Goal: Task Accomplishment & Management: Use online tool/utility

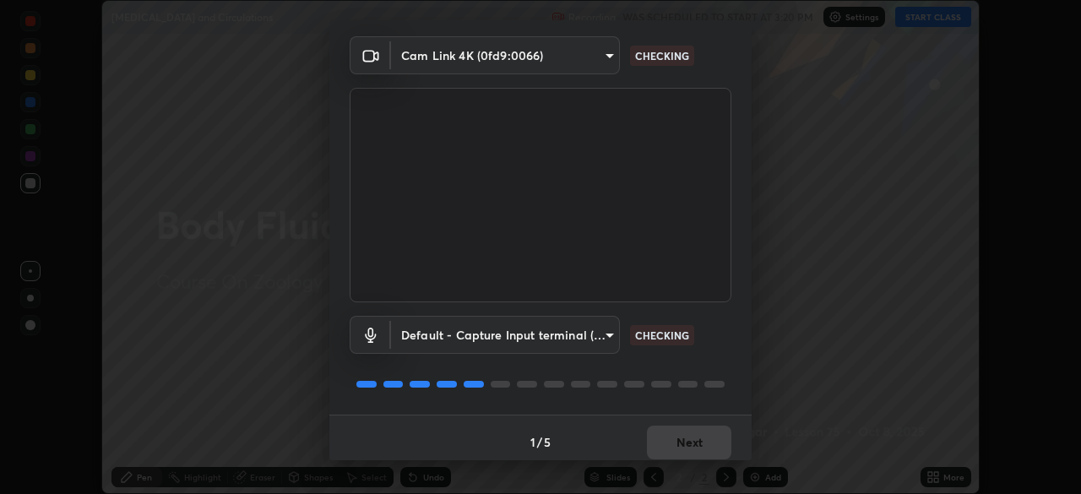
scroll to position [60, 0]
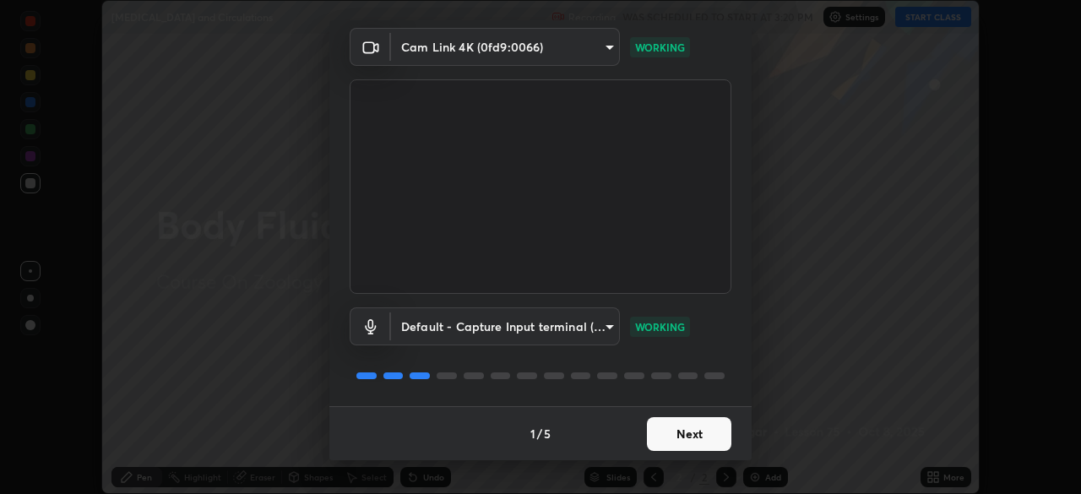
click at [689, 427] on button "Next" at bounding box center [689, 434] width 84 height 34
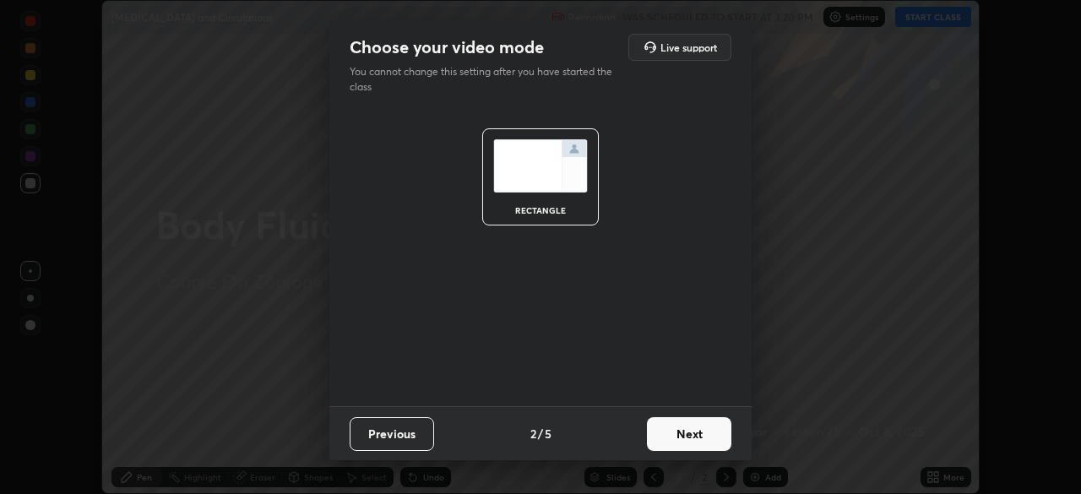
scroll to position [0, 0]
click at [688, 438] on button "Next" at bounding box center [689, 434] width 84 height 34
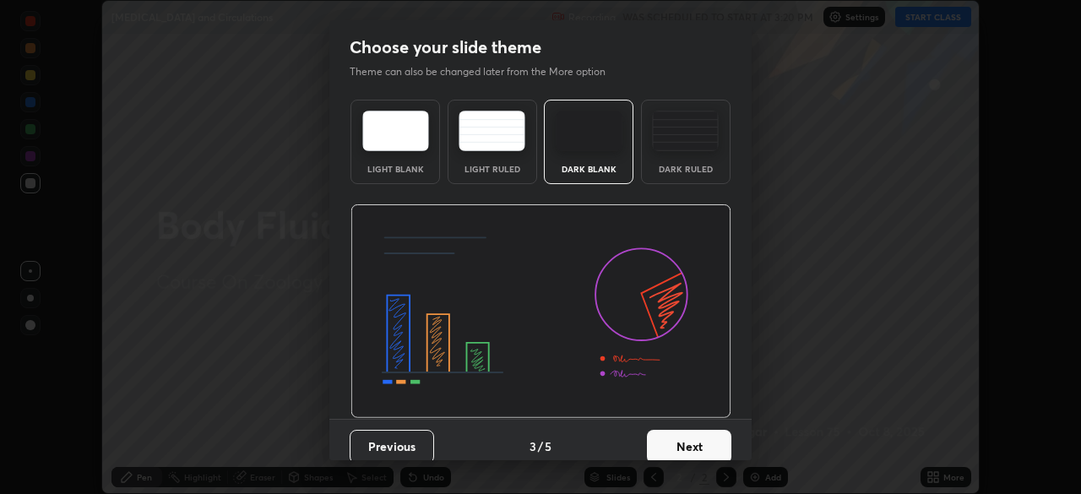
click at [688, 443] on button "Next" at bounding box center [689, 447] width 84 height 34
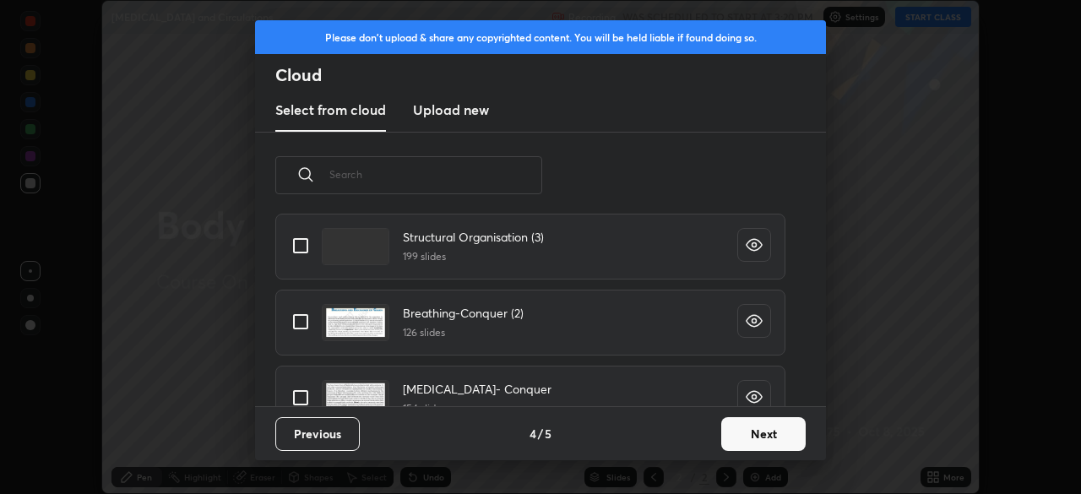
scroll to position [115, 0]
click at [302, 394] on input "grid" at bounding box center [300, 396] width 35 height 35
checkbox input "true"
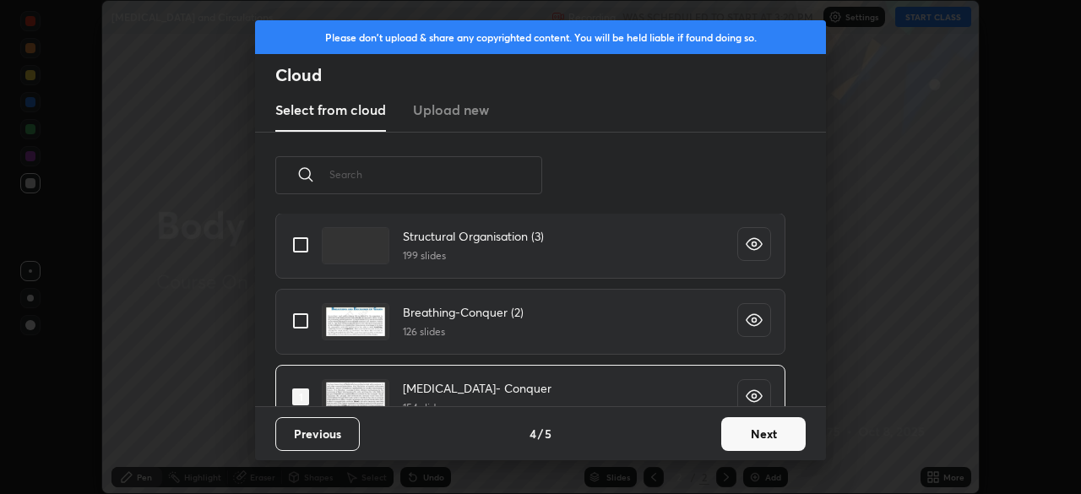
click at [740, 437] on button "Next" at bounding box center [763, 434] width 84 height 34
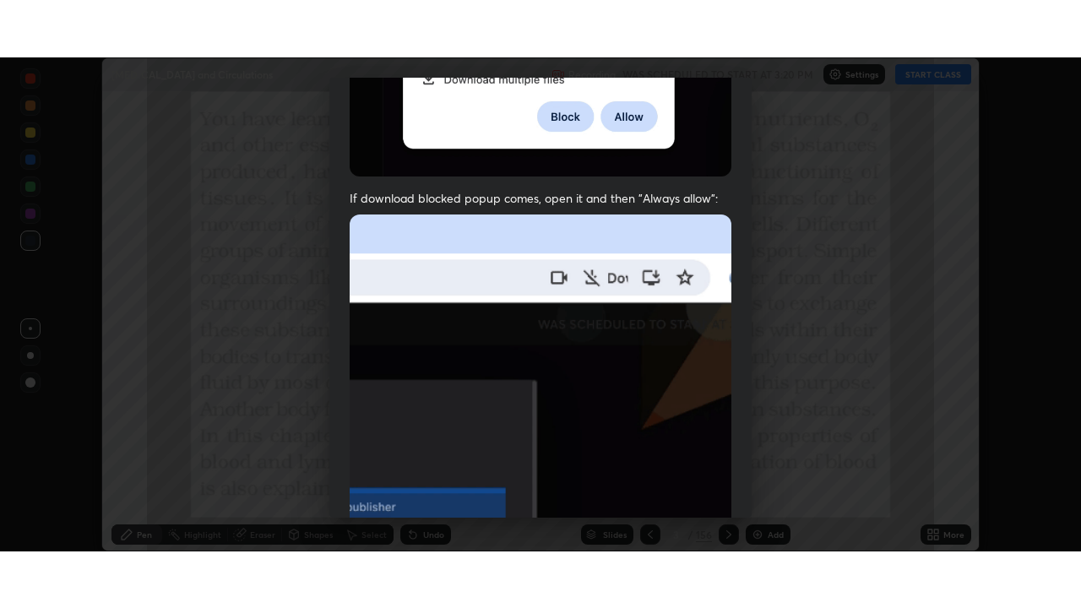
scroll to position [405, 0]
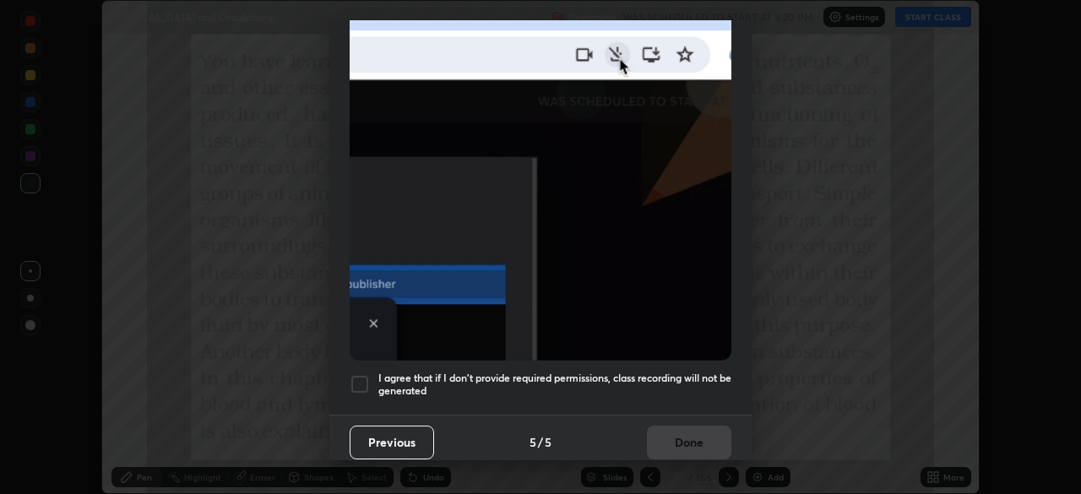
click at [361, 378] on div at bounding box center [360, 384] width 20 height 20
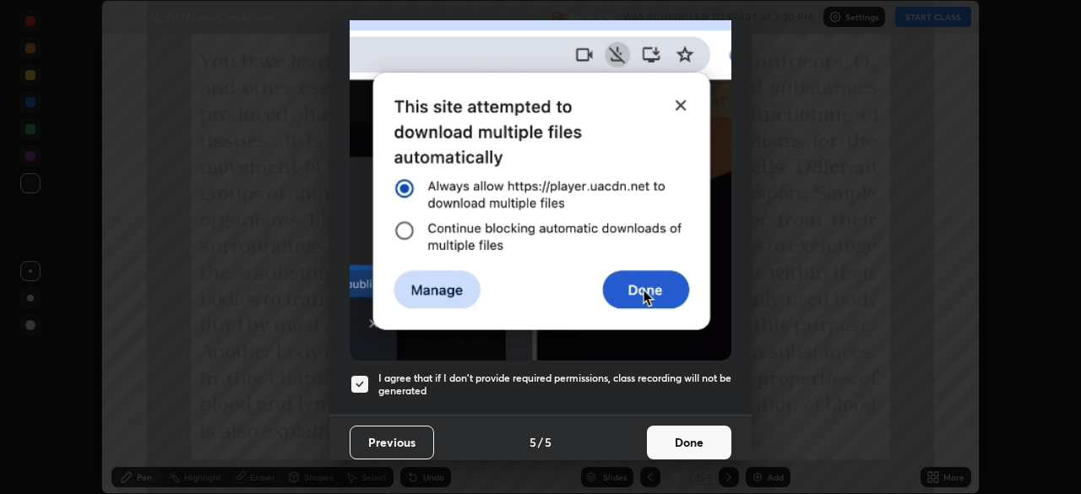
click at [669, 437] on button "Done" at bounding box center [689, 443] width 84 height 34
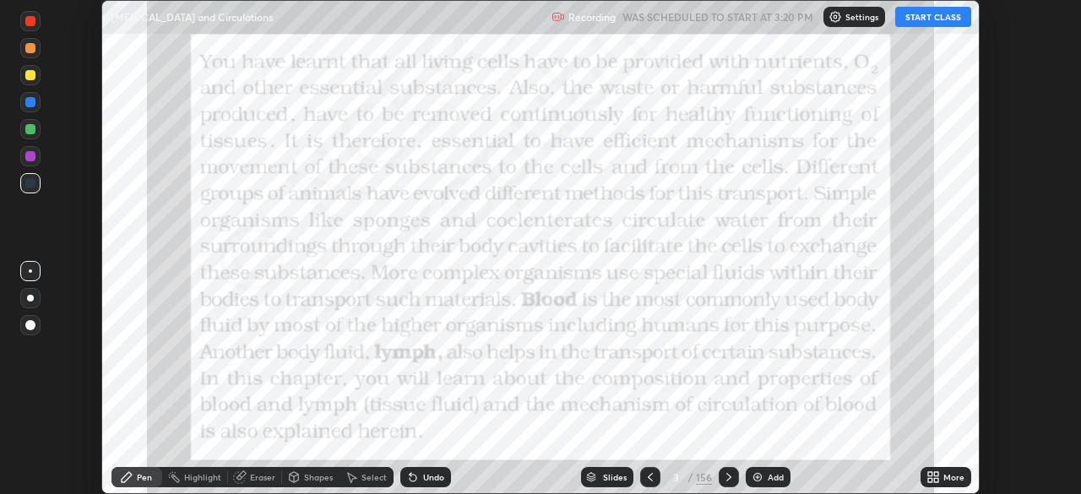
click at [932, 24] on button "START CLASS" at bounding box center [933, 17] width 76 height 20
click at [942, 478] on div "More" at bounding box center [946, 477] width 51 height 20
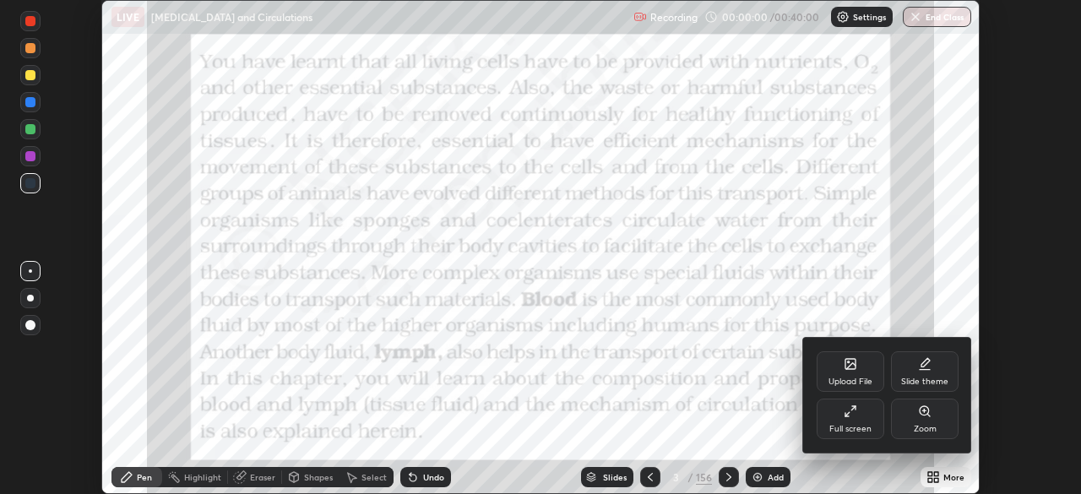
click at [859, 418] on div "Full screen" at bounding box center [851, 419] width 68 height 41
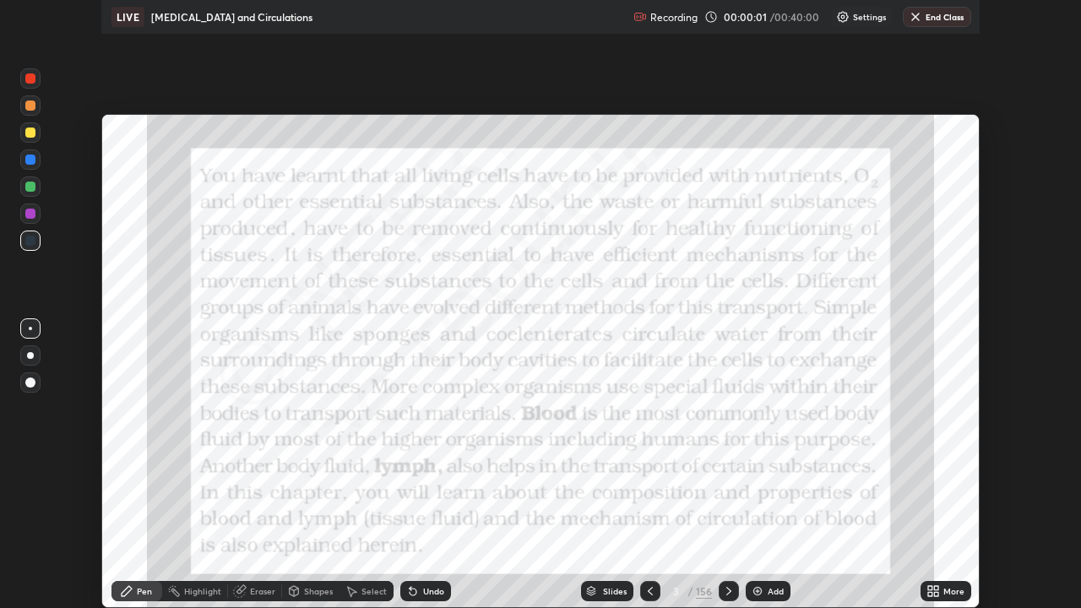
scroll to position [608, 1081]
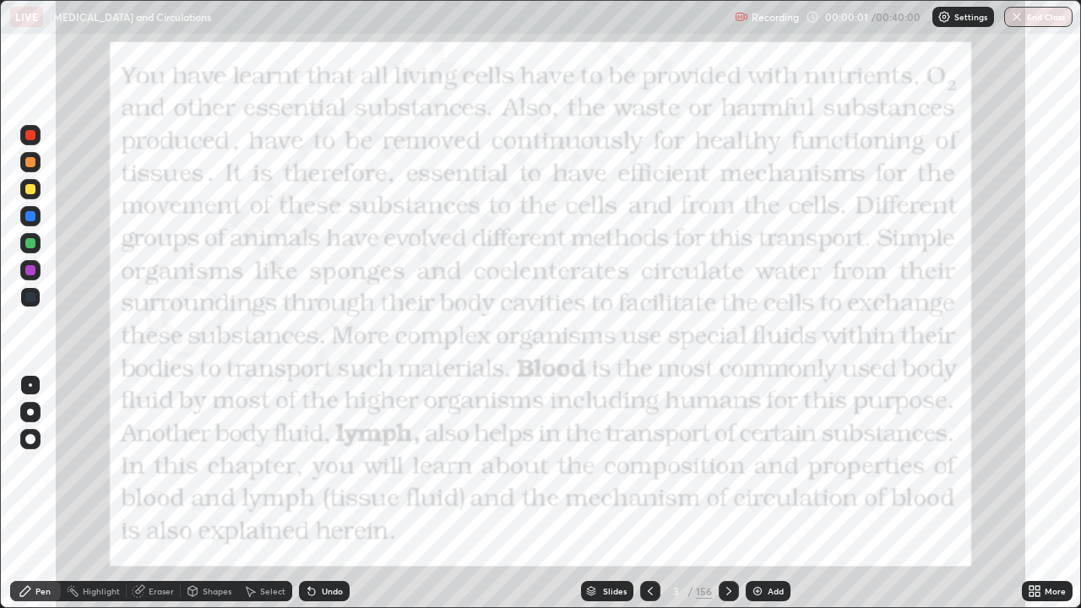
click at [613, 493] on div "Slides" at bounding box center [615, 591] width 24 height 8
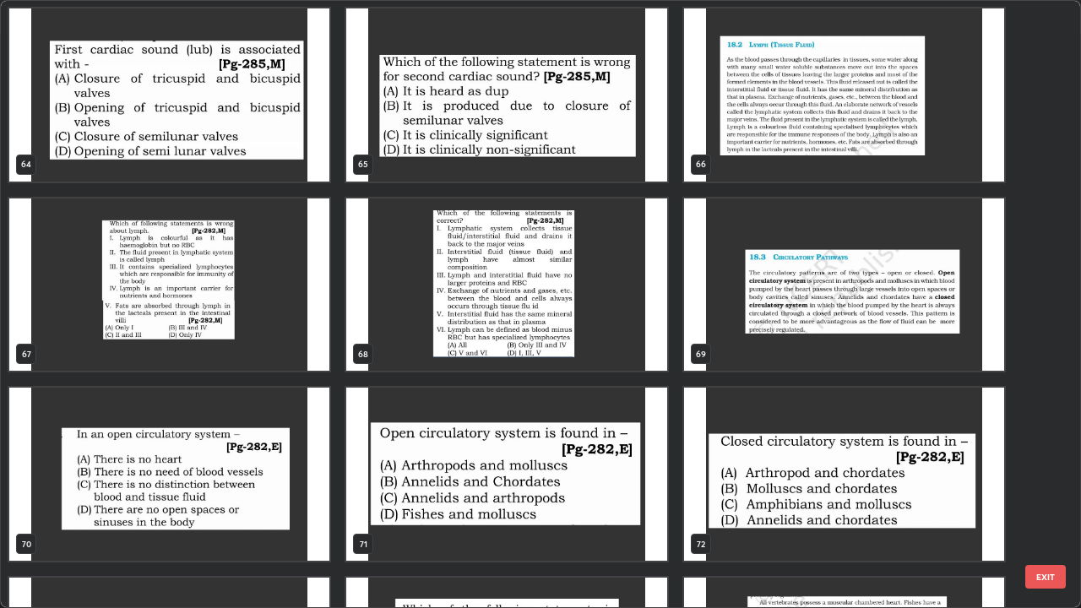
scroll to position [3997, 0]
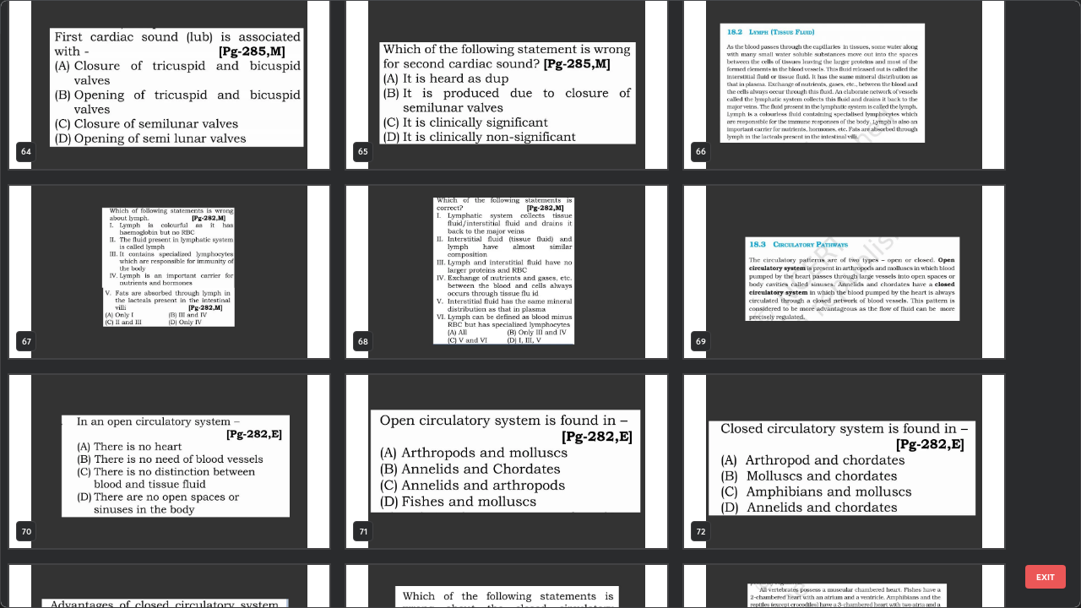
click at [780, 126] on img "grid" at bounding box center [844, 82] width 320 height 173
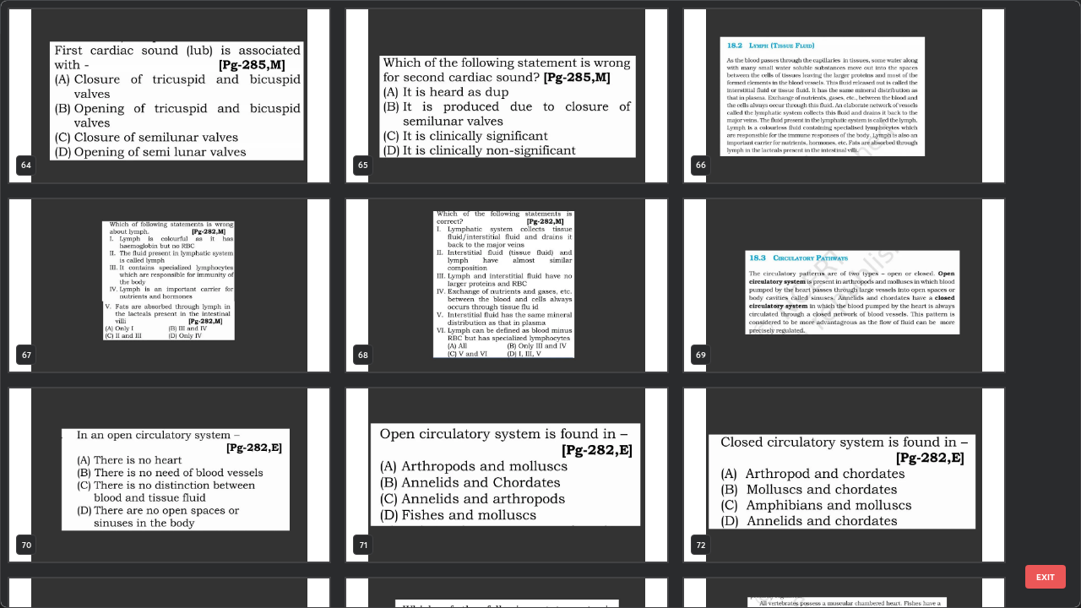
click at [781, 124] on div "64 65 66 67 68 69 70 71 72 73 74 75 76 77 78" at bounding box center [526, 304] width 1050 height 606
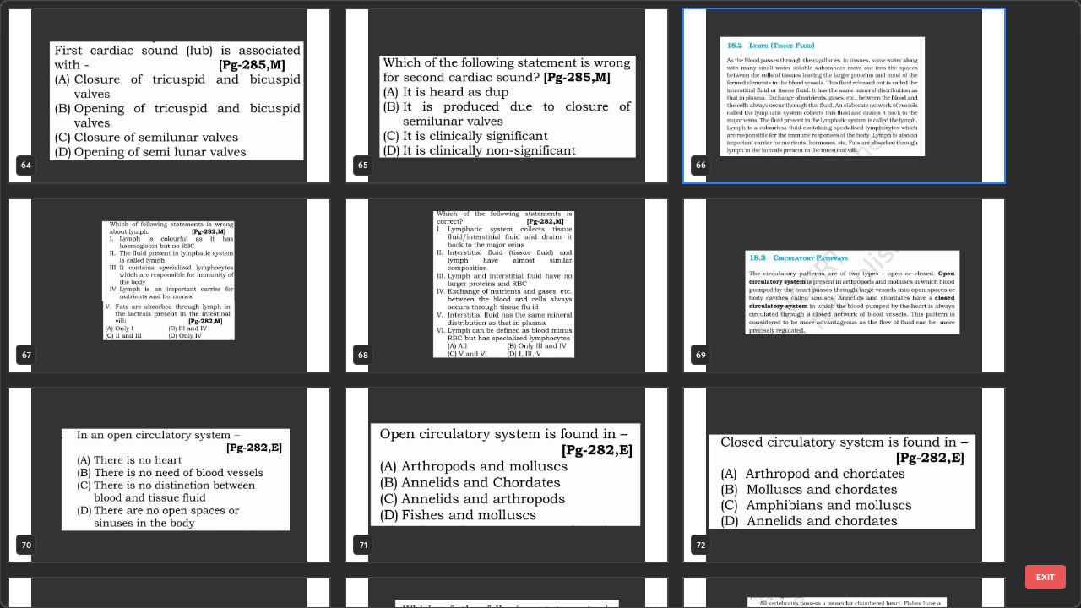
click at [798, 148] on img "grid" at bounding box center [844, 95] width 320 height 173
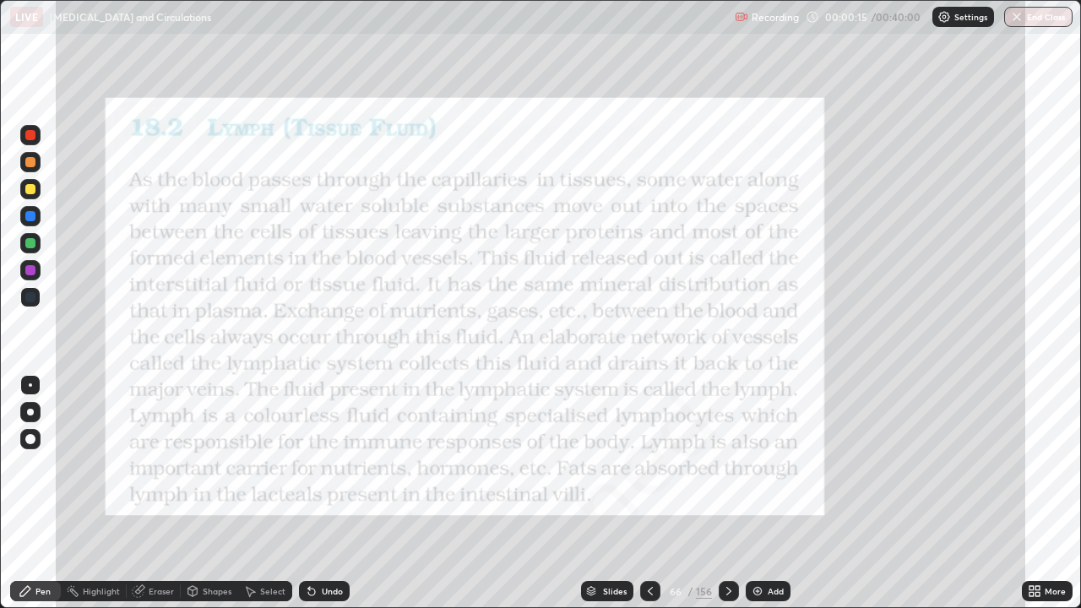
click at [797, 152] on img "grid" at bounding box center [844, 95] width 320 height 173
click at [727, 493] on icon at bounding box center [729, 591] width 14 height 14
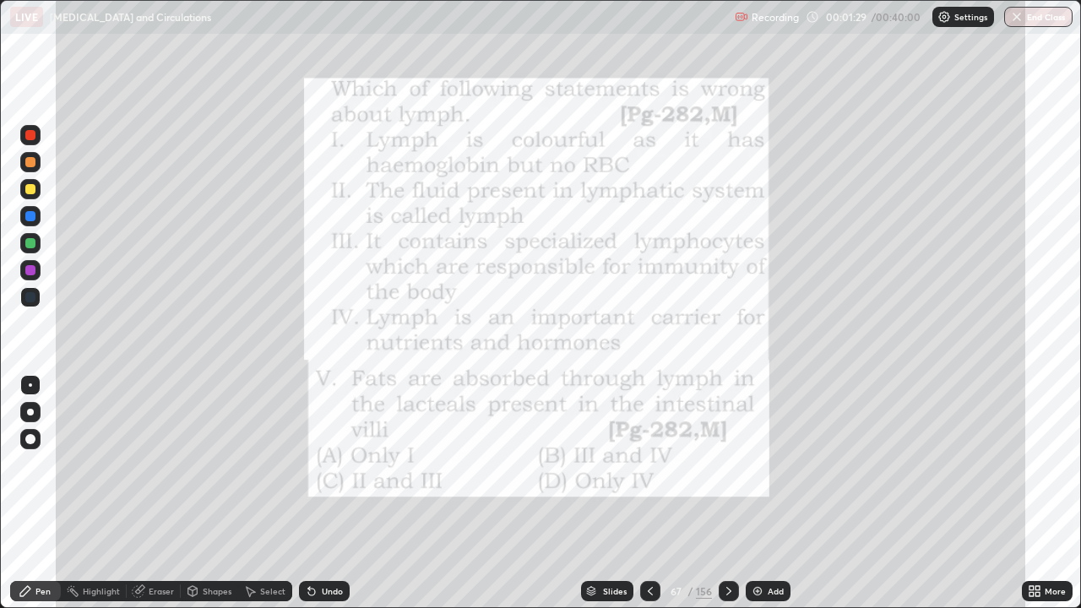
click at [31, 135] on div at bounding box center [30, 135] width 10 height 10
click at [728, 493] on icon at bounding box center [729, 591] width 14 height 14
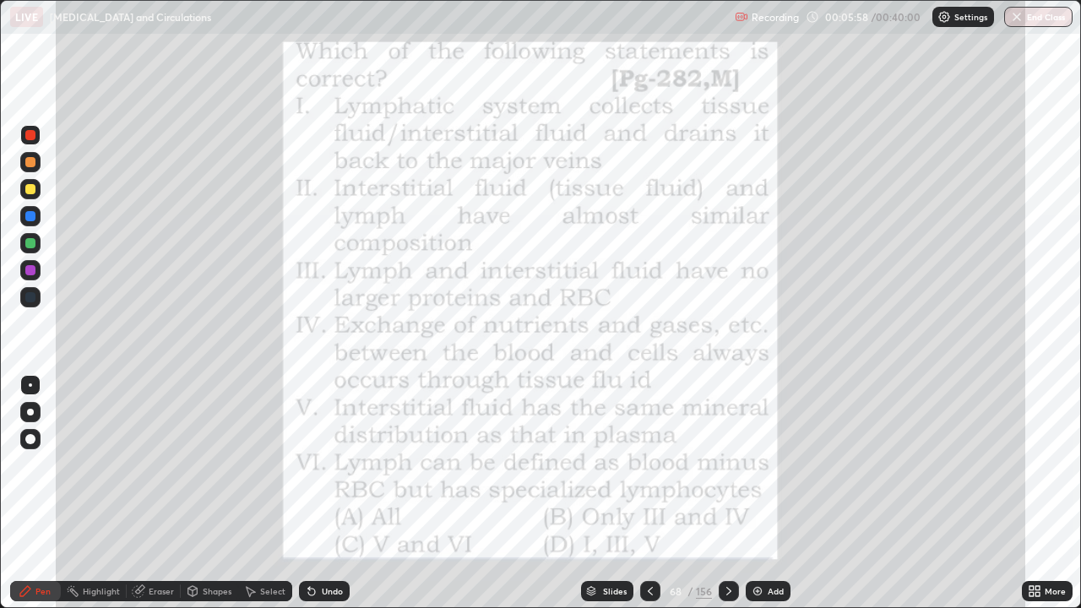
click at [725, 493] on icon at bounding box center [729, 591] width 14 height 14
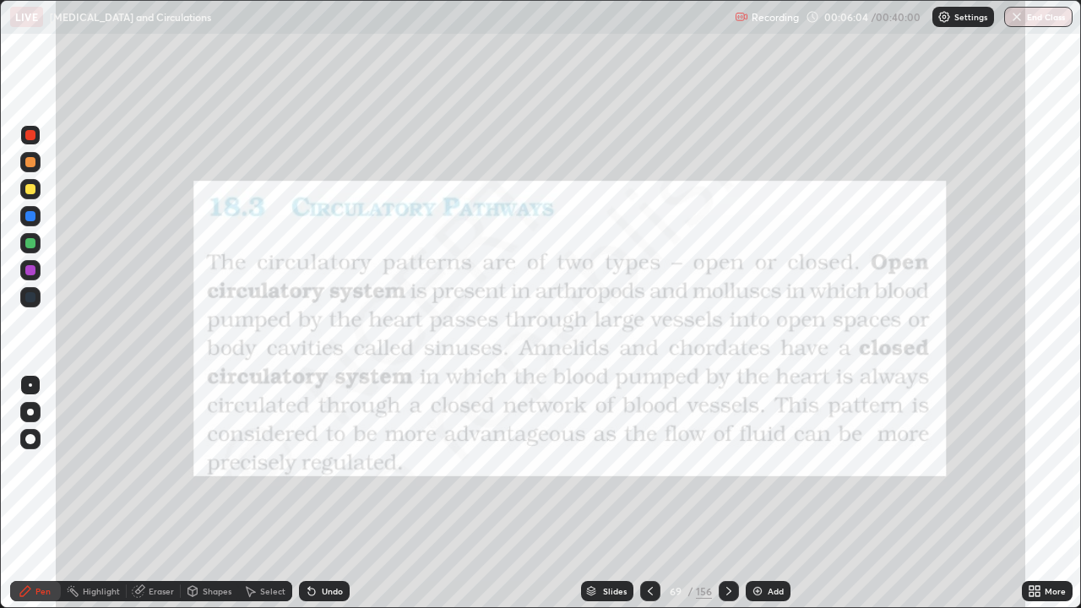
click at [616, 493] on div "Slides" at bounding box center [615, 591] width 24 height 8
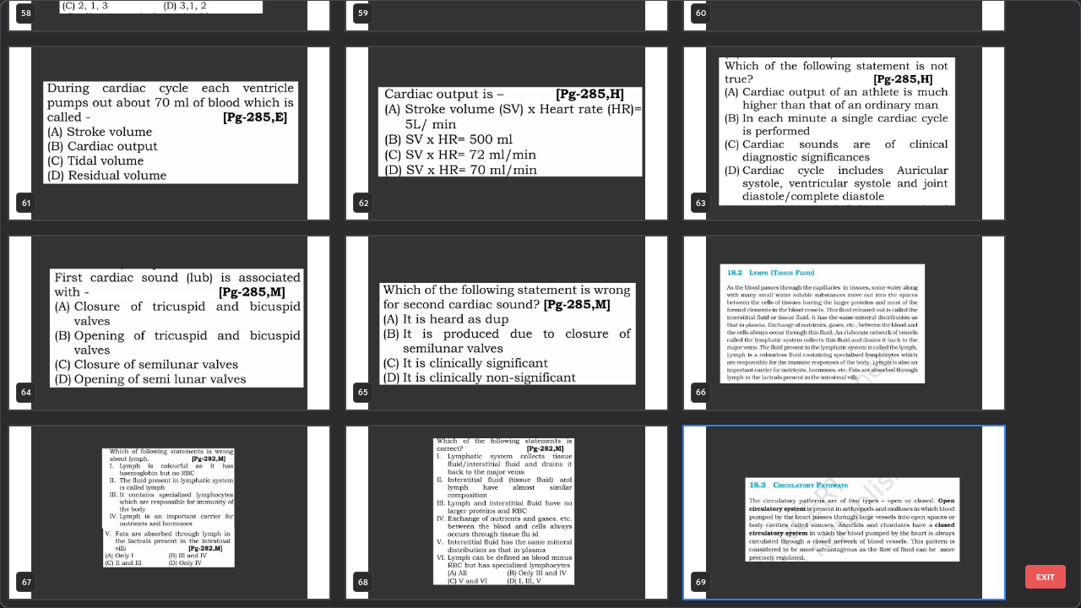
scroll to position [601, 1071]
click at [804, 493] on img "grid" at bounding box center [844, 512] width 320 height 173
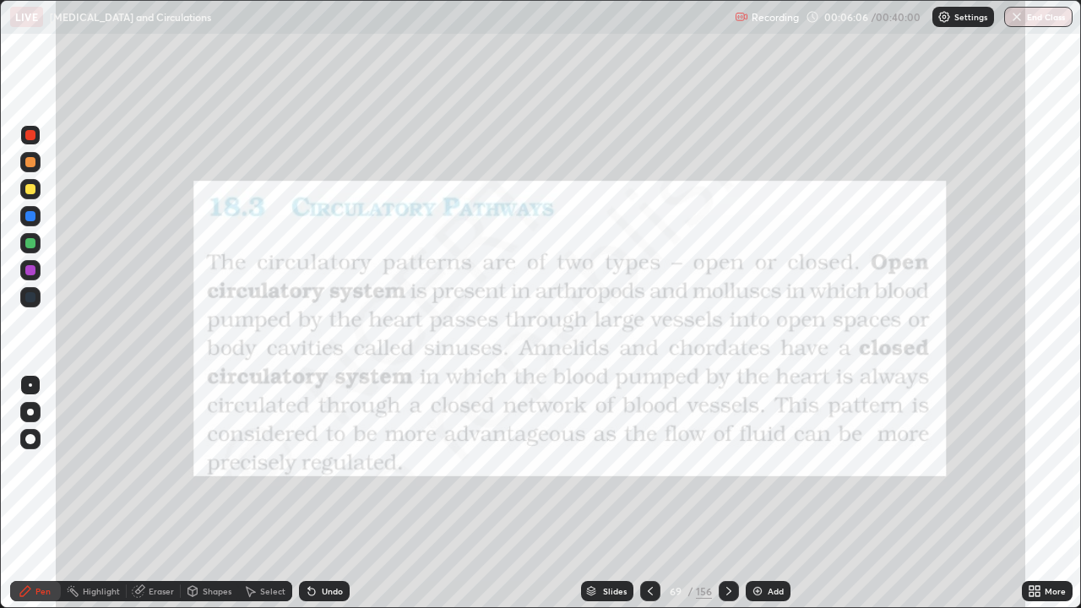
click at [804, 493] on img "grid" at bounding box center [844, 512] width 320 height 173
click at [648, 493] on icon at bounding box center [650, 591] width 5 height 8
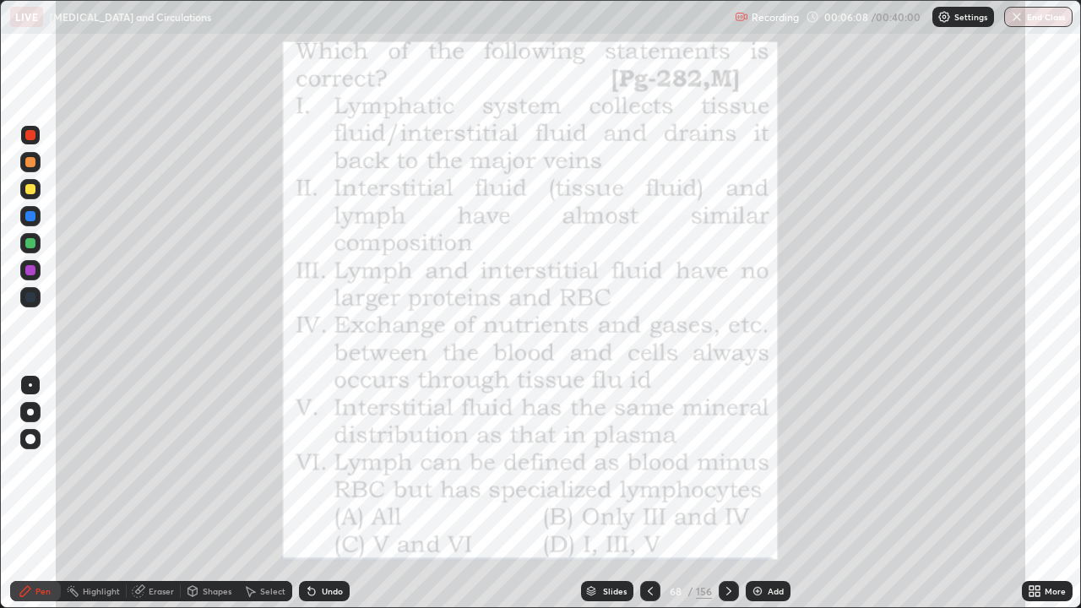
click at [773, 493] on div "Add" at bounding box center [776, 591] width 16 height 8
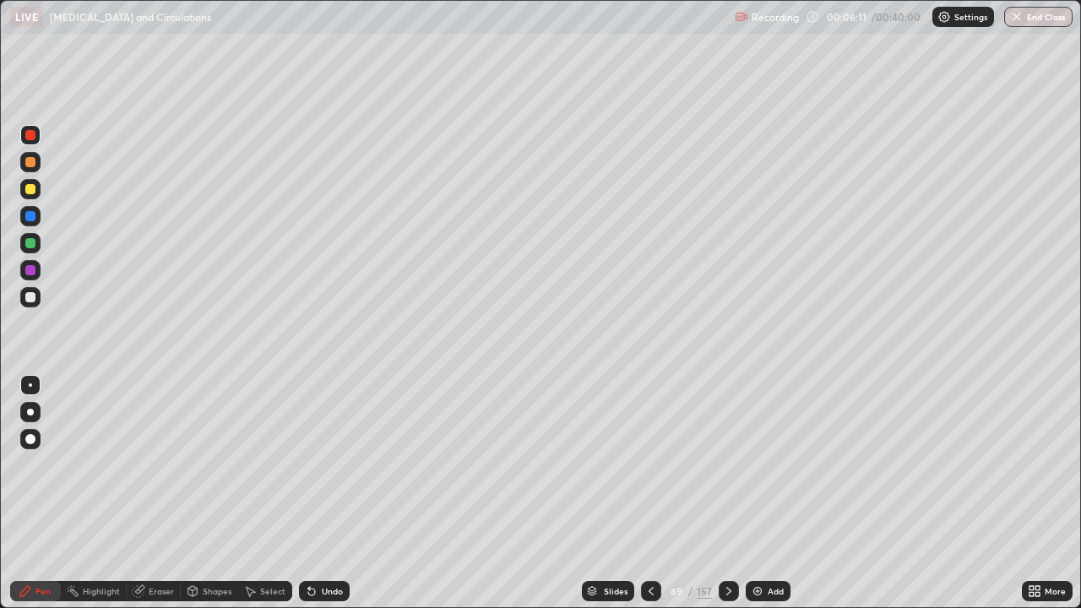
click at [30, 163] on div at bounding box center [30, 162] width 10 height 10
click at [31, 190] on div at bounding box center [30, 189] width 10 height 10
click at [34, 166] on div at bounding box center [30, 162] width 10 height 10
click at [201, 493] on div "Shapes" at bounding box center [209, 591] width 57 height 20
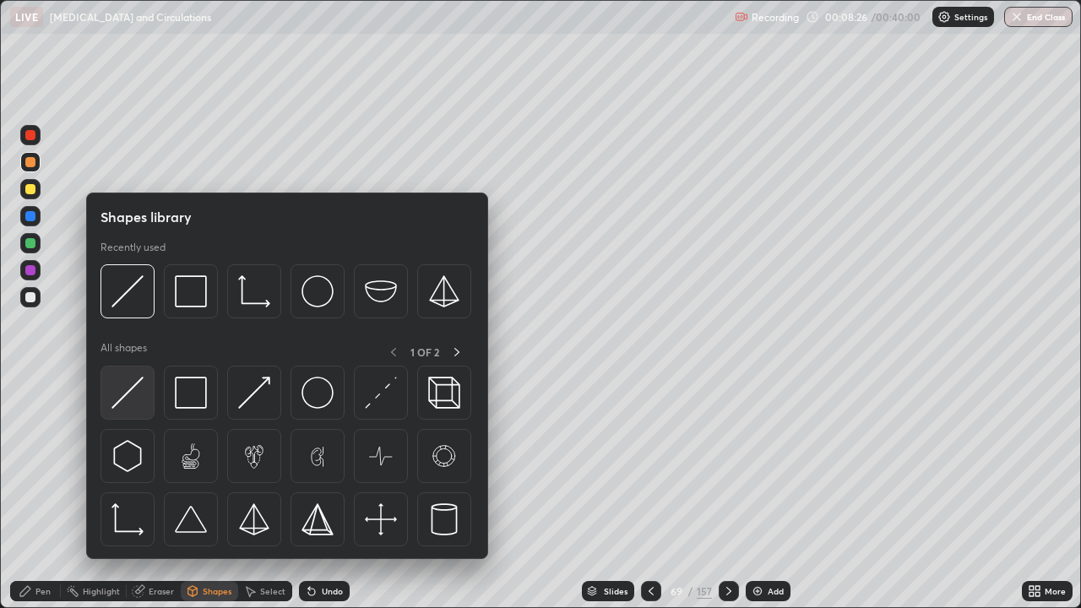
click at [123, 396] on img at bounding box center [127, 393] width 32 height 32
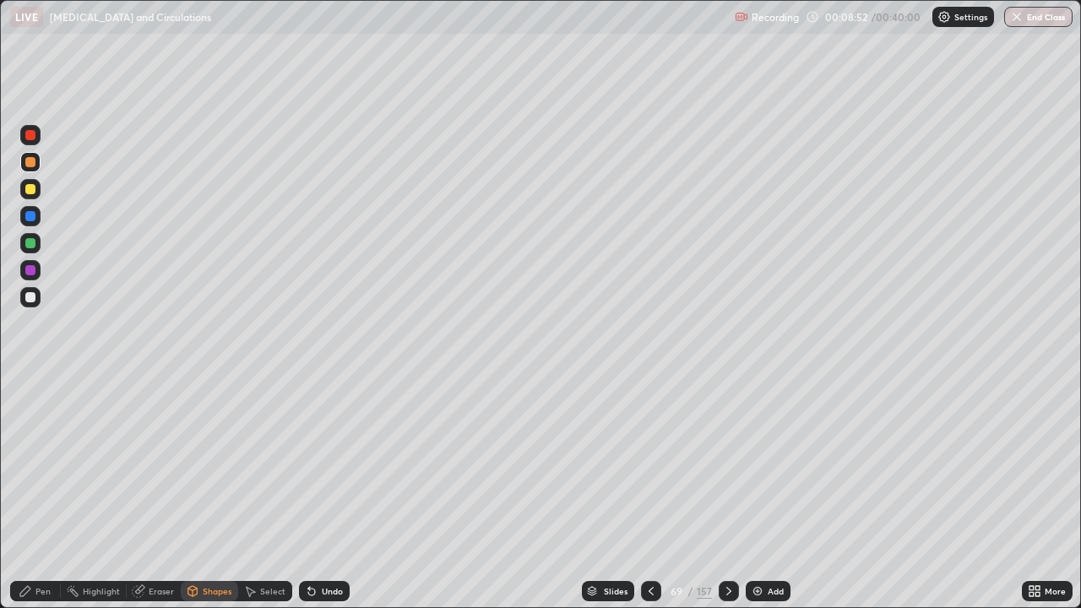
click at [336, 493] on div "Undo" at bounding box center [332, 591] width 21 height 8
click at [43, 493] on div "Pen" at bounding box center [42, 591] width 15 height 8
click at [32, 193] on div at bounding box center [30, 189] width 10 height 10
click at [331, 493] on div "Undo" at bounding box center [332, 591] width 21 height 8
click at [31, 243] on div at bounding box center [30, 243] width 10 height 10
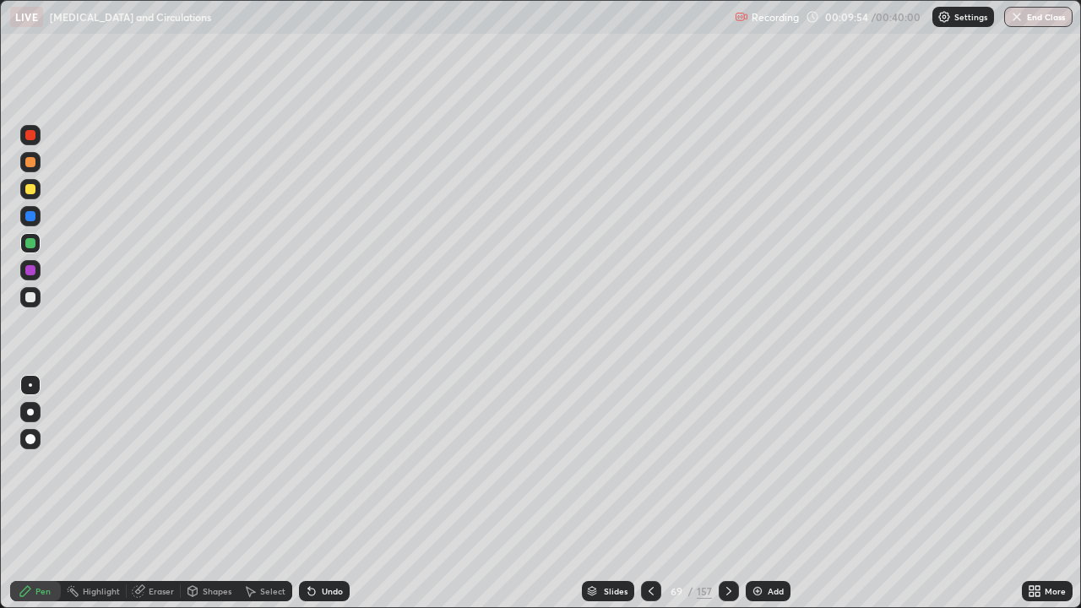
click at [30, 191] on div at bounding box center [30, 189] width 10 height 10
click at [30, 244] on div at bounding box center [30, 243] width 10 height 10
click at [30, 298] on div at bounding box center [30, 297] width 10 height 10
click at [34, 190] on div at bounding box center [30, 189] width 10 height 10
click at [34, 271] on div at bounding box center [30, 270] width 10 height 10
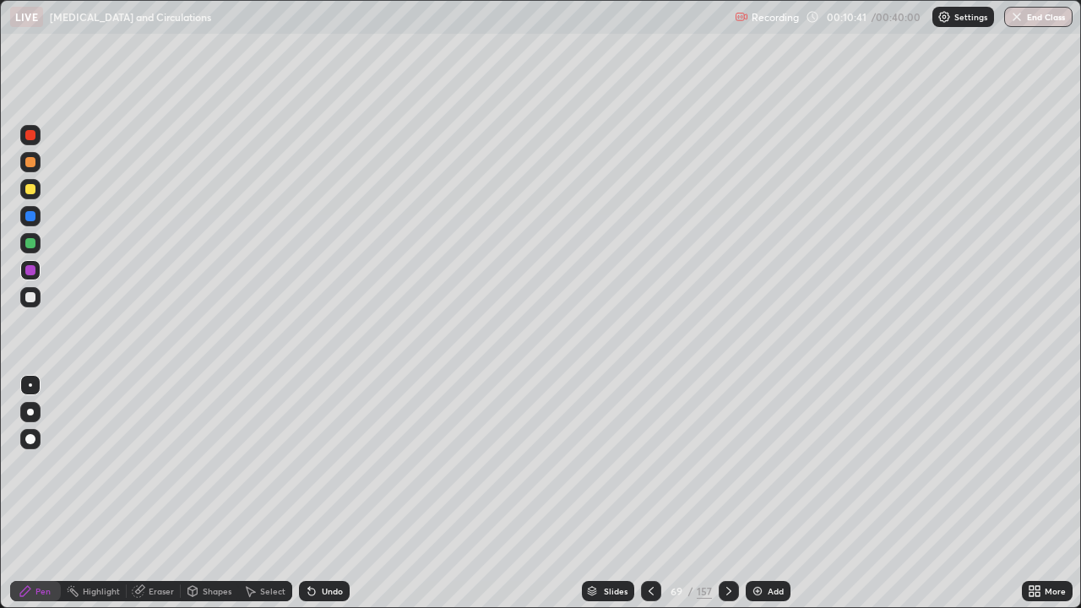
click at [33, 219] on div at bounding box center [30, 216] width 10 height 10
click at [33, 298] on div at bounding box center [30, 297] width 10 height 10
click at [31, 215] on div at bounding box center [30, 216] width 10 height 10
click at [32, 191] on div at bounding box center [30, 189] width 10 height 10
click at [32, 298] on div at bounding box center [30, 297] width 10 height 10
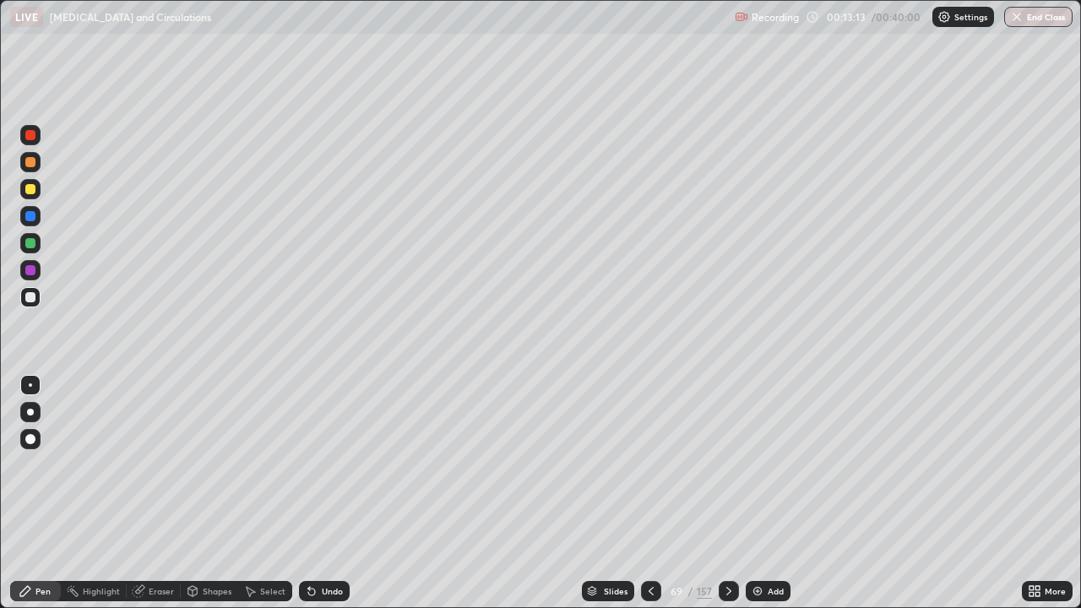
click at [32, 189] on div at bounding box center [30, 189] width 10 height 10
click at [34, 220] on div at bounding box center [30, 216] width 20 height 20
click at [31, 298] on div at bounding box center [30, 297] width 10 height 10
click at [30, 240] on div at bounding box center [30, 243] width 10 height 10
click at [31, 216] on div at bounding box center [30, 216] width 10 height 10
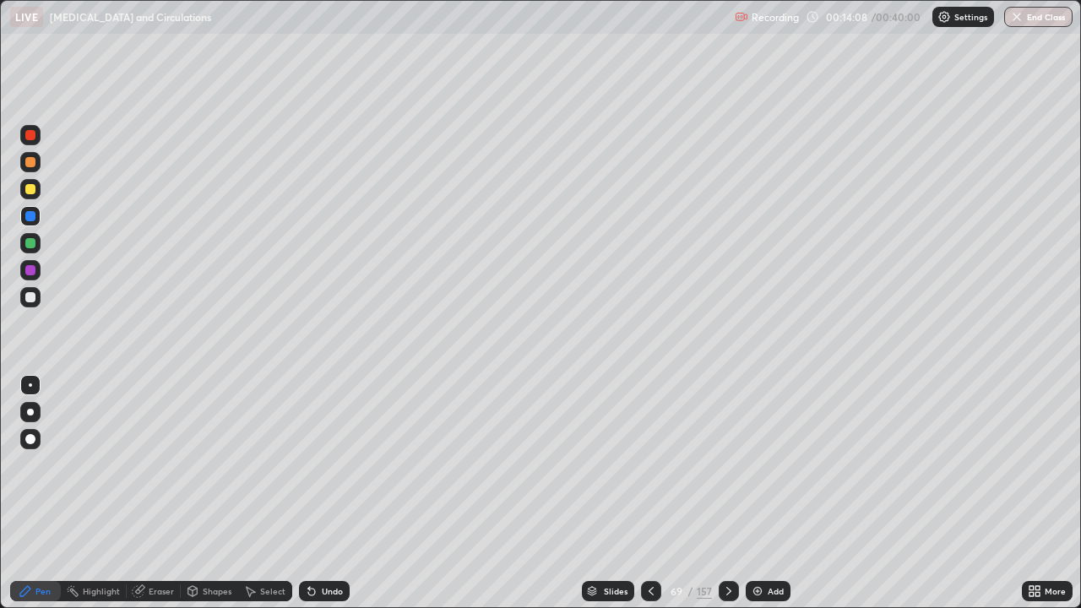
click at [31, 241] on div at bounding box center [30, 243] width 10 height 10
click at [160, 493] on div "Eraser" at bounding box center [161, 591] width 25 height 8
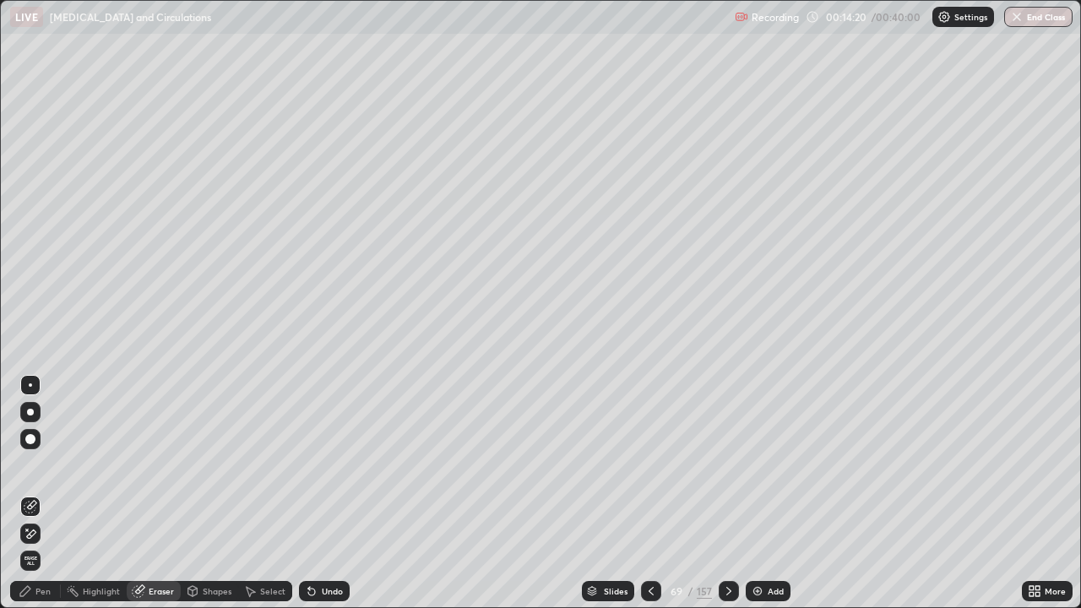
click at [45, 493] on div "Pen" at bounding box center [42, 591] width 15 height 8
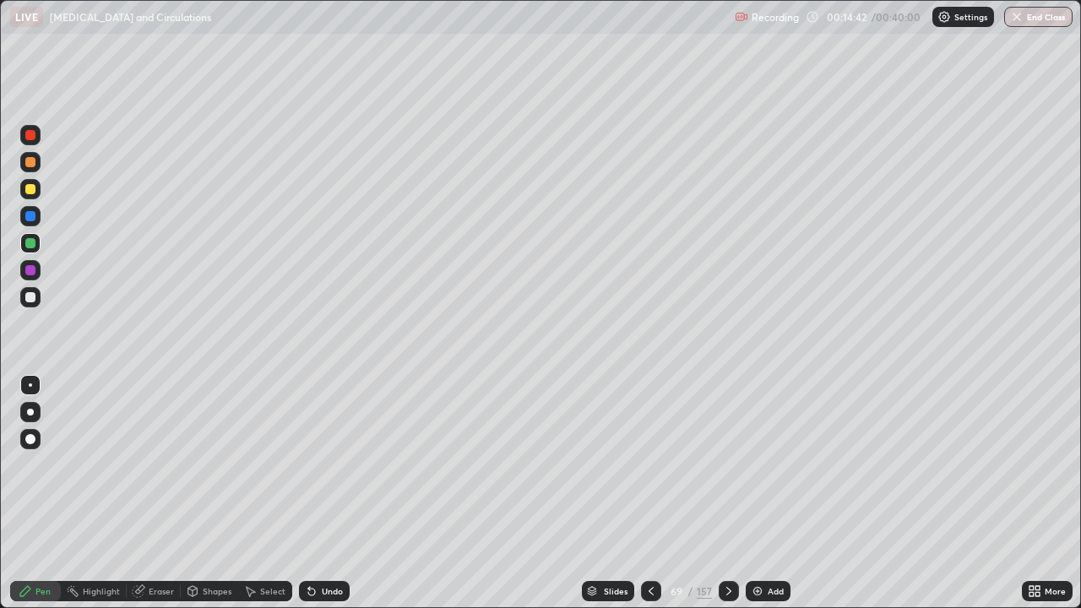
click at [35, 306] on div at bounding box center [30, 297] width 20 height 20
click at [34, 218] on div at bounding box center [30, 216] width 10 height 10
click at [30, 187] on div at bounding box center [30, 189] width 10 height 10
click at [35, 222] on div at bounding box center [30, 216] width 20 height 20
click at [30, 163] on div at bounding box center [30, 162] width 10 height 10
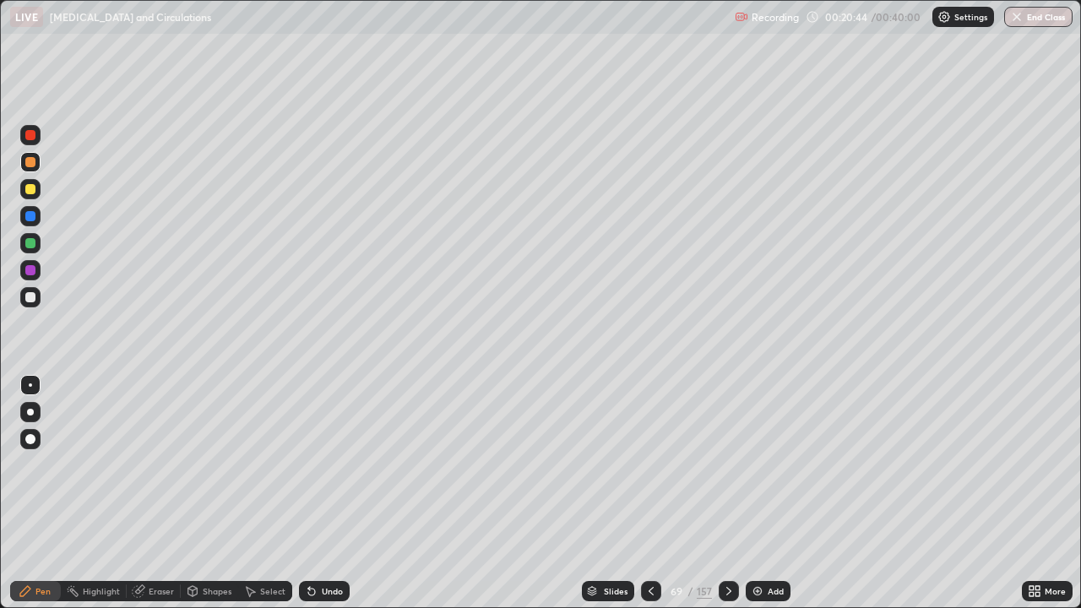
click at [726, 493] on icon at bounding box center [729, 591] width 14 height 14
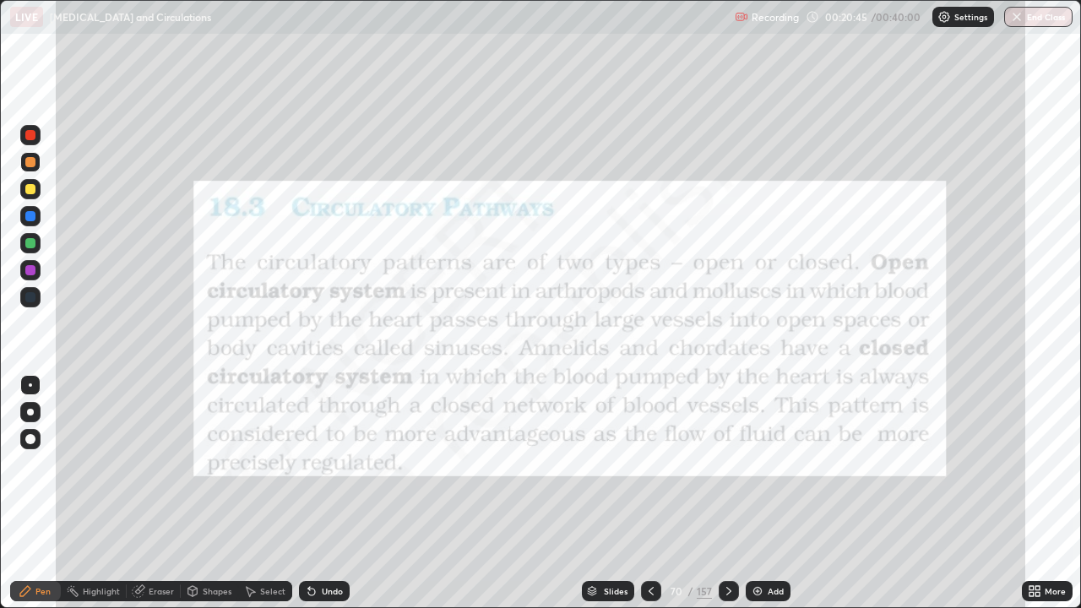
click at [726, 493] on icon at bounding box center [729, 591] width 14 height 14
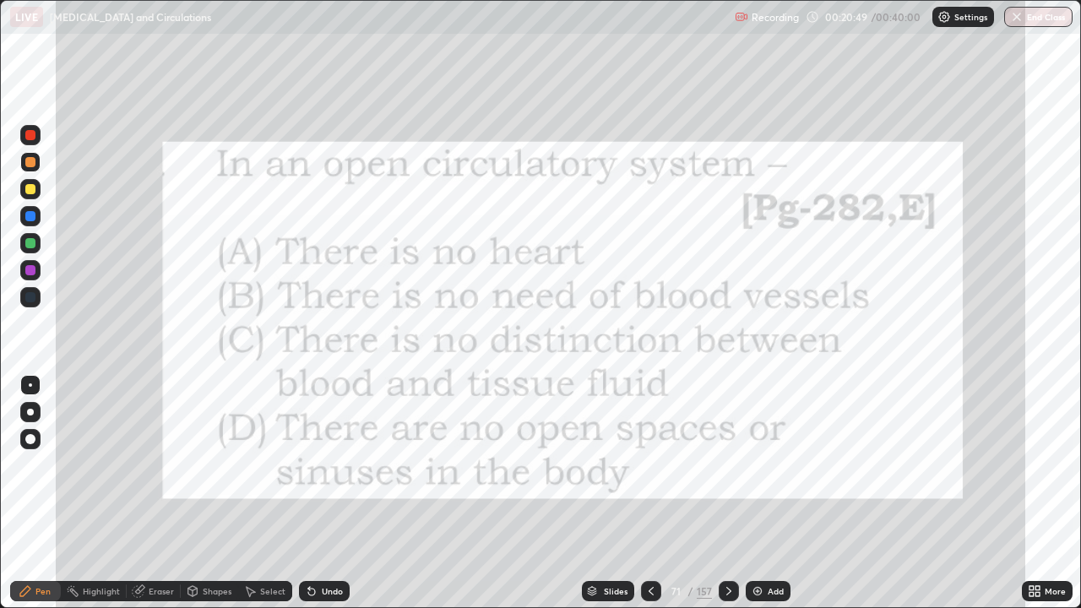
click at [31, 136] on div at bounding box center [30, 135] width 10 height 10
click at [726, 493] on icon at bounding box center [729, 591] width 14 height 14
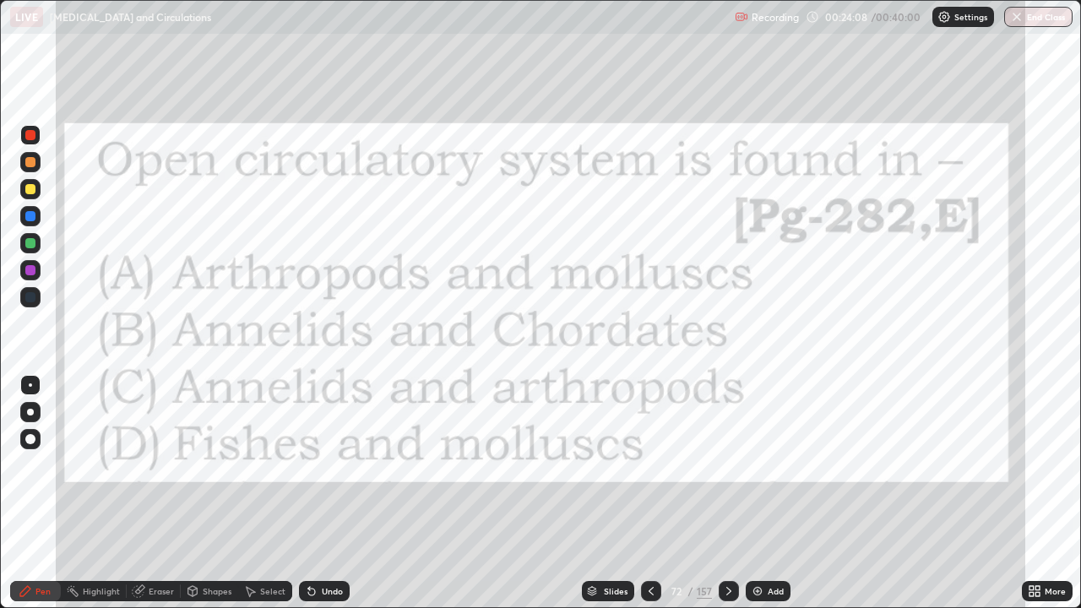
click at [725, 493] on icon at bounding box center [729, 591] width 14 height 14
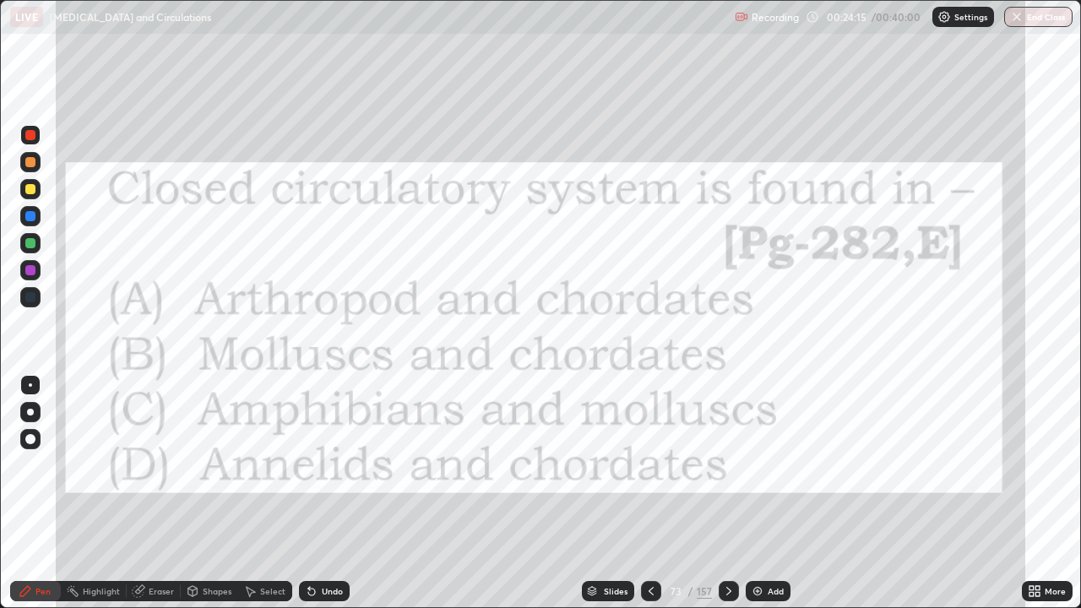
click at [722, 493] on icon at bounding box center [729, 591] width 14 height 14
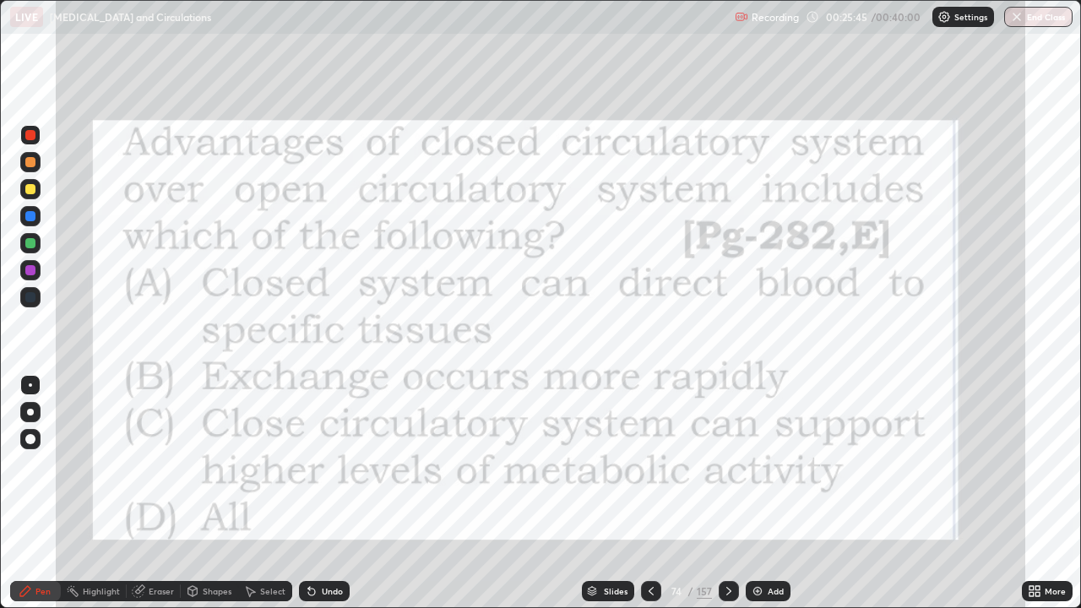
click at [728, 493] on icon at bounding box center [729, 591] width 14 height 14
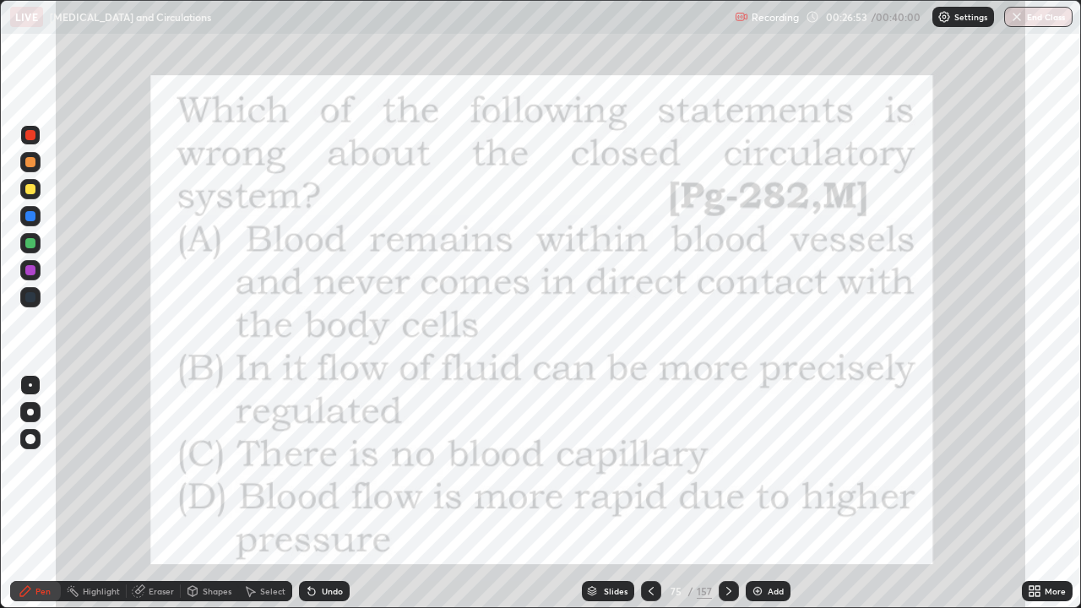
click at [725, 493] on icon at bounding box center [729, 591] width 14 height 14
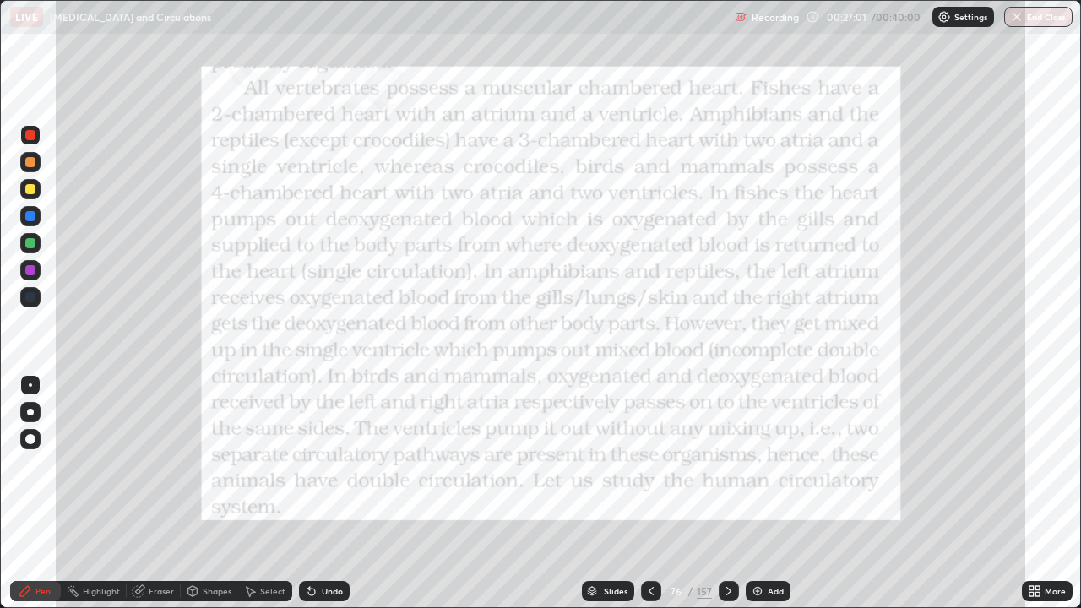
click at [729, 493] on div at bounding box center [729, 591] width 20 height 20
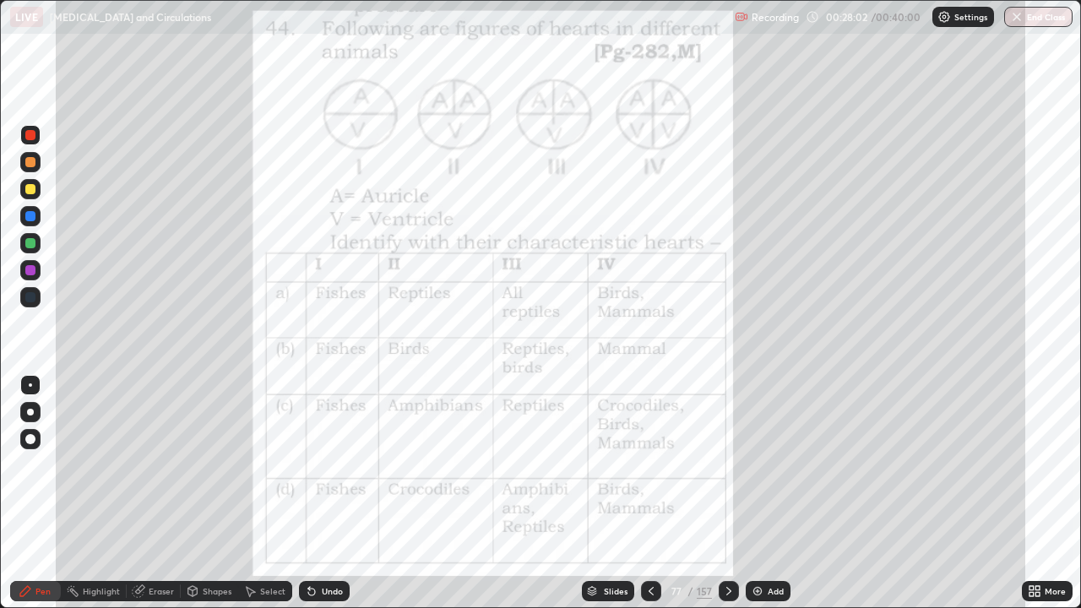
click at [719, 493] on div at bounding box center [729, 591] width 20 height 34
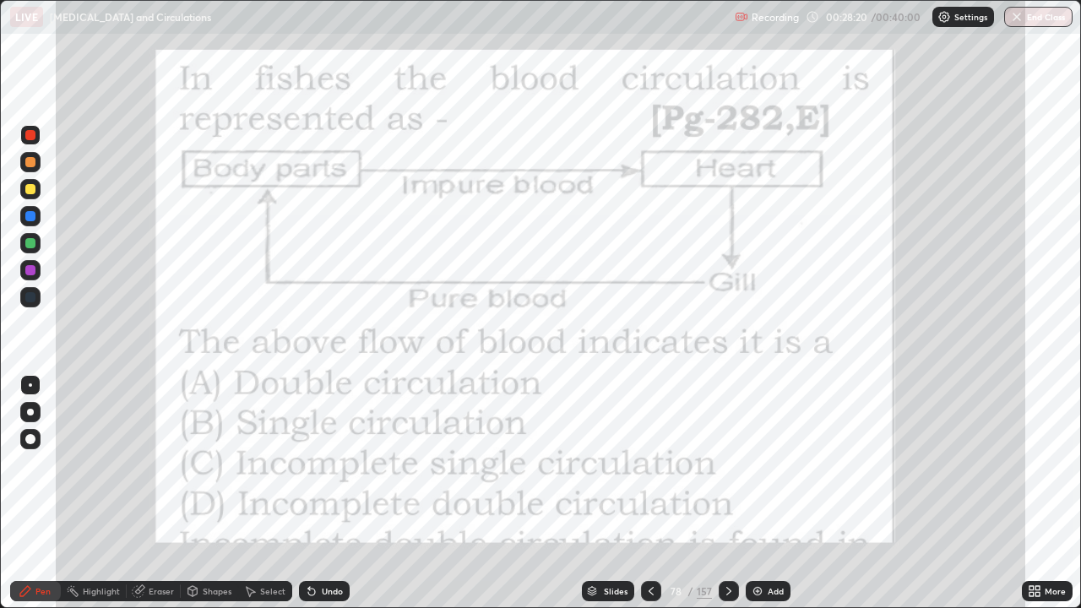
click at [726, 493] on icon at bounding box center [729, 591] width 14 height 14
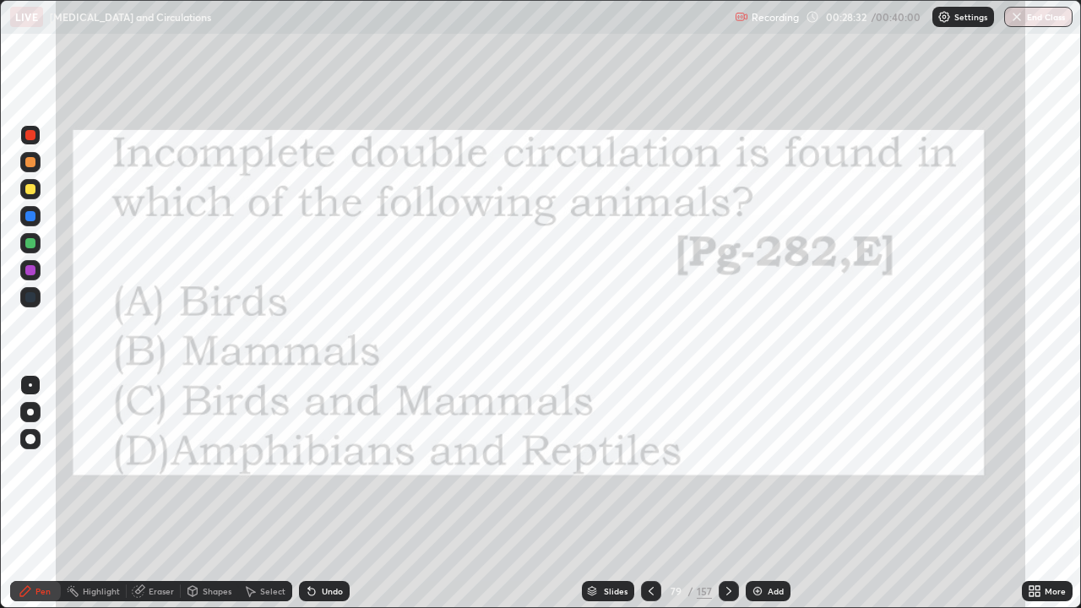
click at [727, 493] on icon at bounding box center [728, 591] width 5 height 8
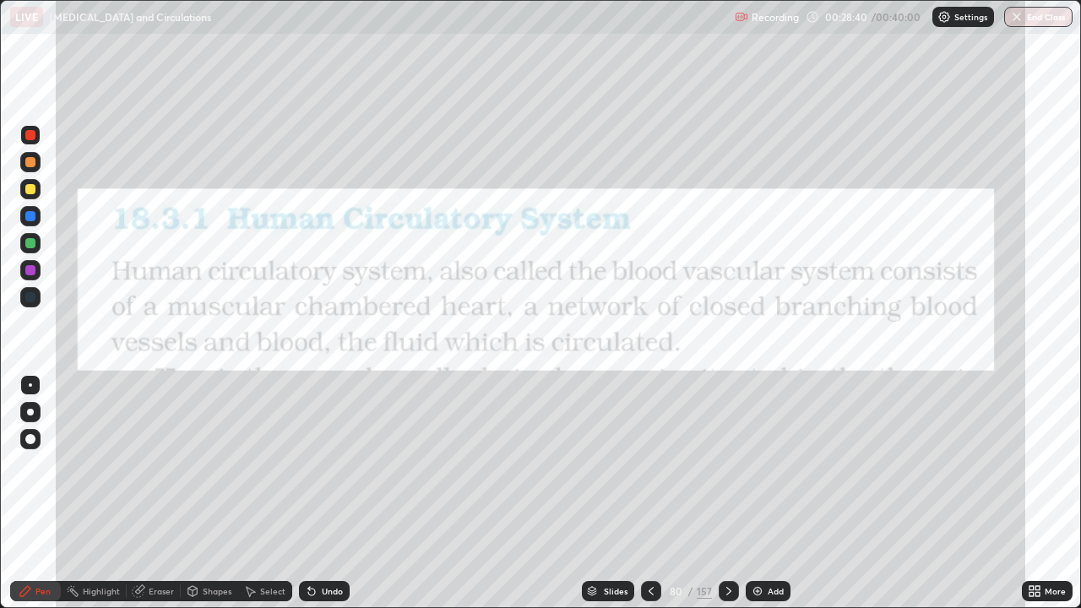
click at [621, 493] on div "Slides" at bounding box center [616, 591] width 24 height 8
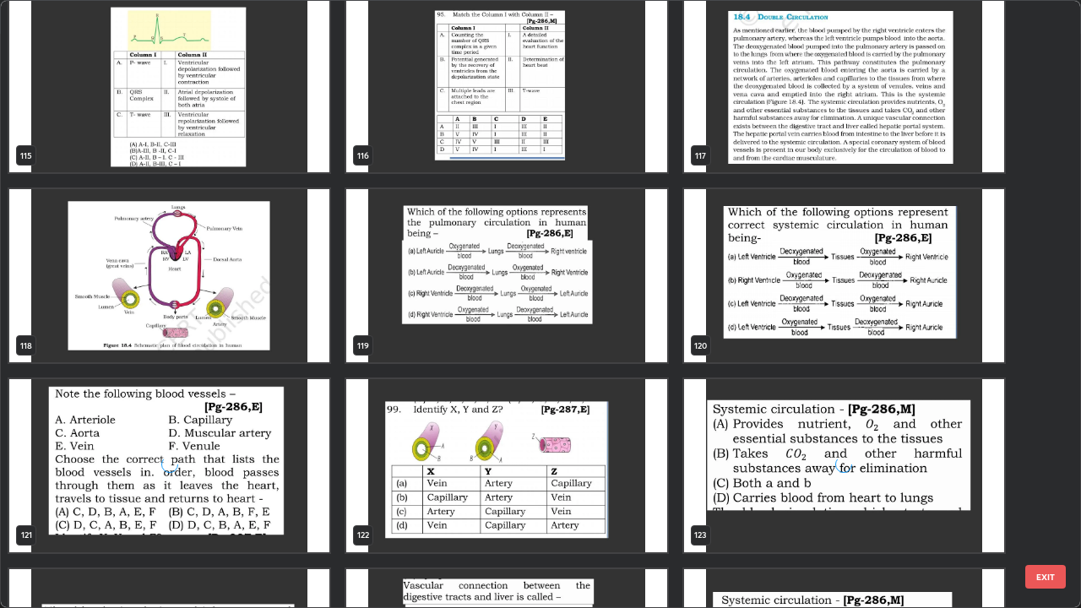
scroll to position [7218, 0]
click at [274, 313] on img "grid" at bounding box center [169, 275] width 320 height 173
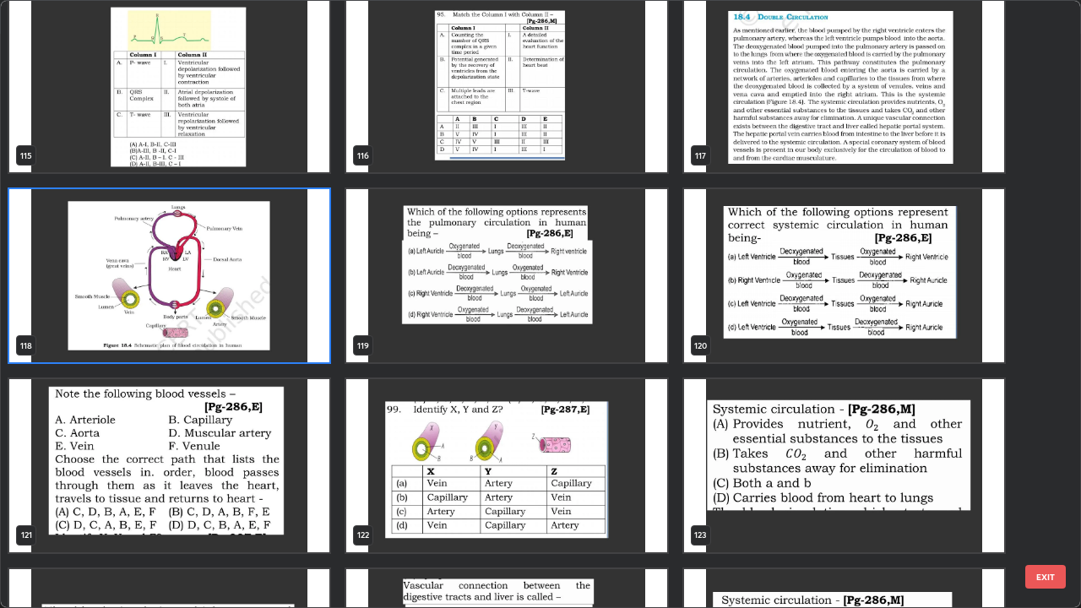
click at [274, 312] on img "grid" at bounding box center [169, 275] width 320 height 173
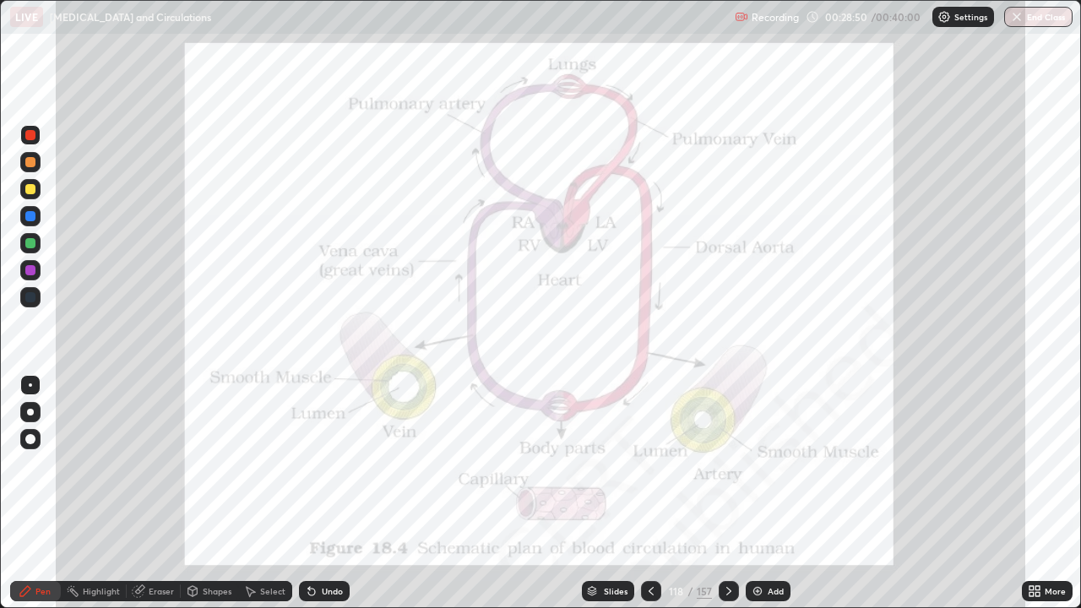
click at [649, 493] on icon at bounding box center [651, 591] width 5 height 8
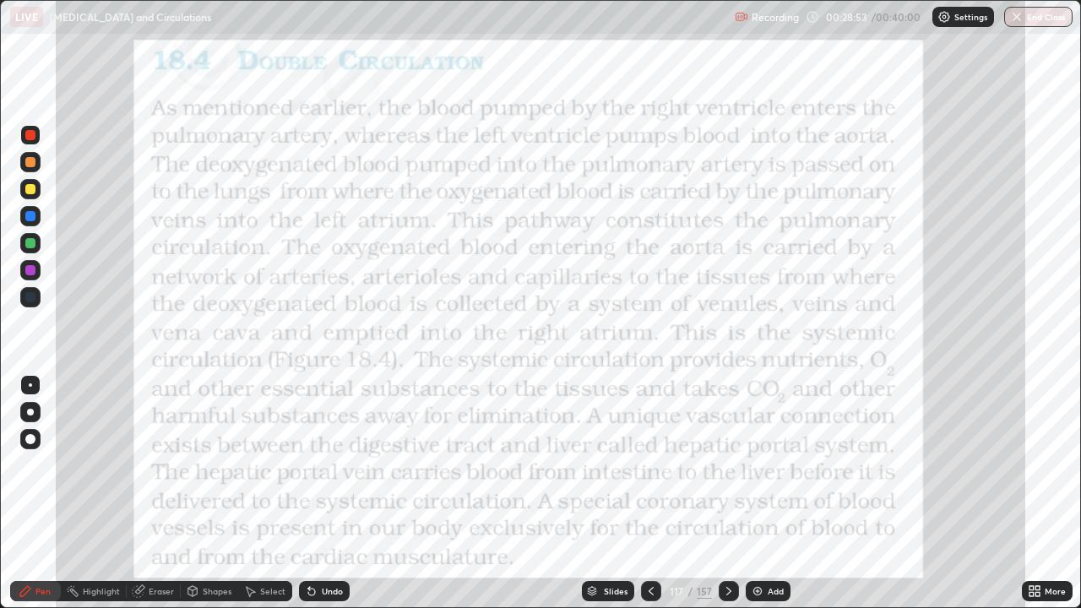
click at [649, 493] on icon at bounding box center [651, 591] width 5 height 8
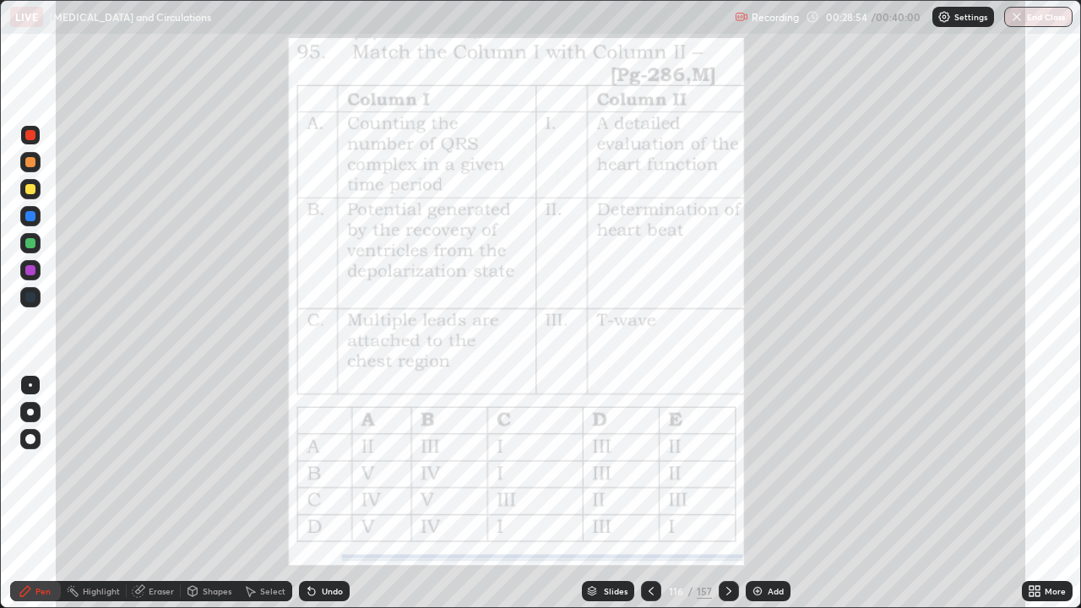
click at [772, 493] on div "Add" at bounding box center [776, 591] width 16 height 8
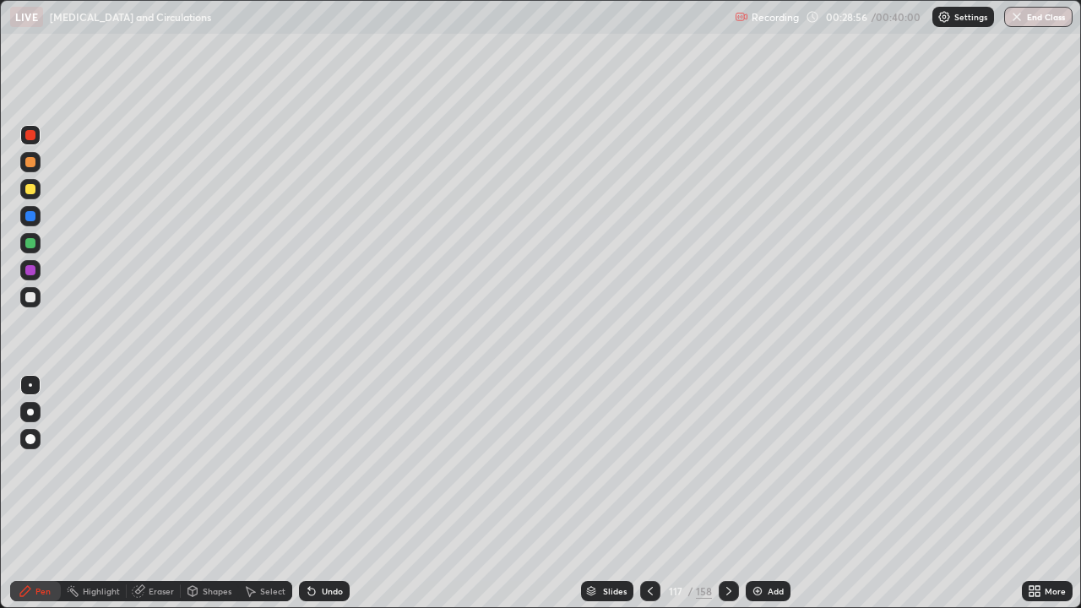
click at [30, 190] on div at bounding box center [30, 189] width 10 height 10
click at [30, 163] on div at bounding box center [30, 162] width 10 height 10
click at [39, 295] on div at bounding box center [30, 297] width 20 height 20
click at [31, 243] on div at bounding box center [30, 243] width 10 height 10
click at [33, 220] on div at bounding box center [30, 216] width 10 height 10
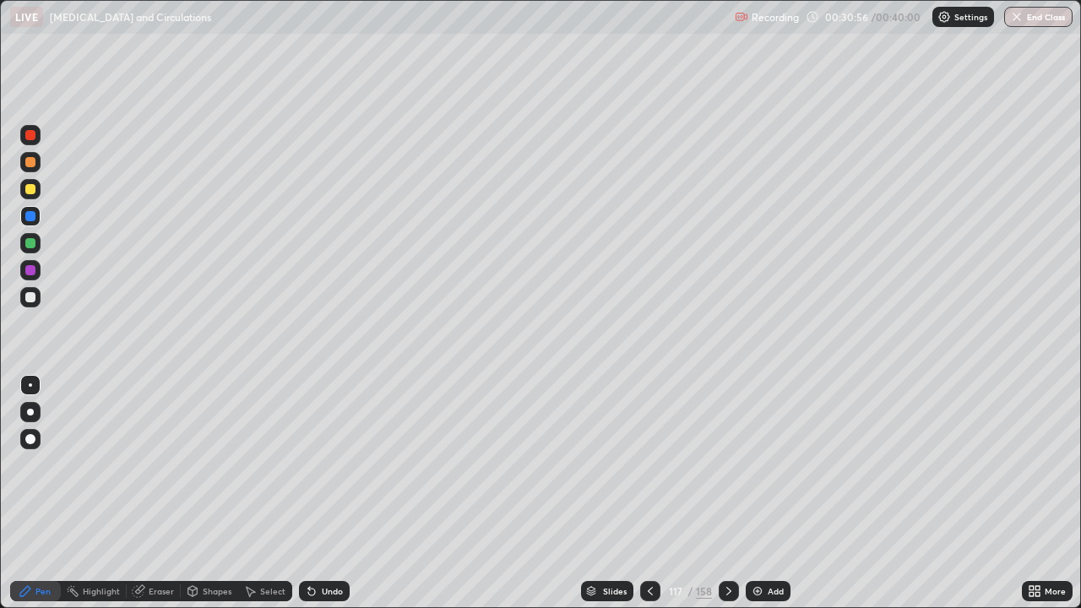
click at [33, 219] on div at bounding box center [30, 216] width 10 height 10
click at [34, 273] on div at bounding box center [30, 270] width 10 height 10
click at [33, 165] on div at bounding box center [30, 162] width 10 height 10
click at [30, 188] on div at bounding box center [30, 189] width 10 height 10
click at [34, 295] on div at bounding box center [30, 297] width 10 height 10
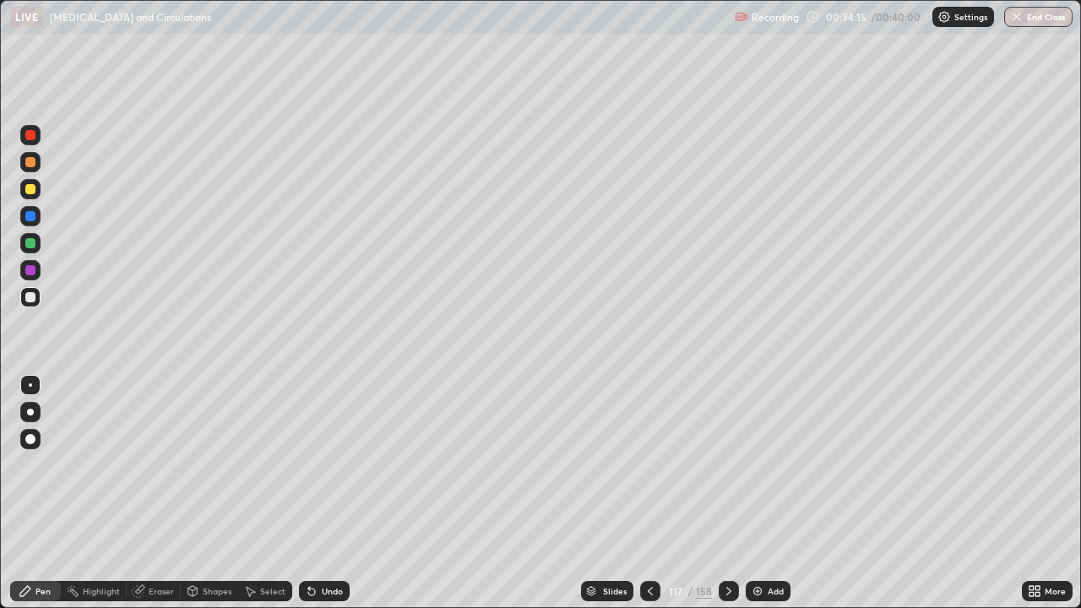
click at [30, 190] on div at bounding box center [30, 189] width 10 height 10
click at [325, 493] on div "Undo" at bounding box center [332, 591] width 21 height 8
click at [332, 493] on div "Undo" at bounding box center [332, 591] width 21 height 8
click at [31, 163] on div at bounding box center [30, 162] width 10 height 10
click at [34, 274] on div at bounding box center [30, 270] width 10 height 10
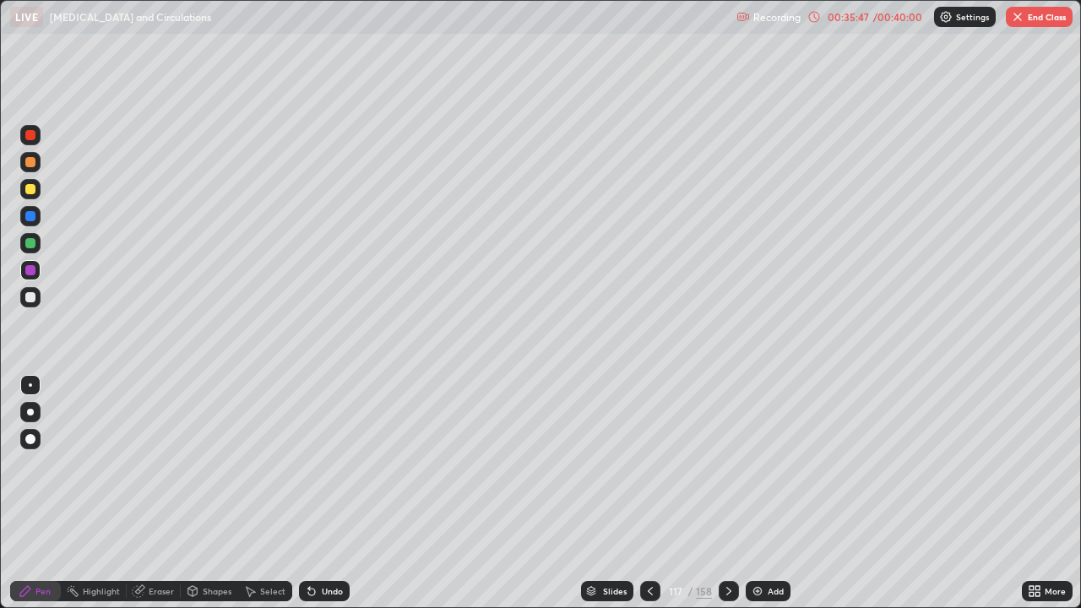
click at [31, 163] on div at bounding box center [30, 162] width 10 height 10
click at [30, 191] on div at bounding box center [30, 189] width 10 height 10
click at [31, 297] on div at bounding box center [30, 297] width 10 height 10
click at [33, 166] on div at bounding box center [30, 162] width 10 height 10
click at [31, 294] on div at bounding box center [30, 297] width 10 height 10
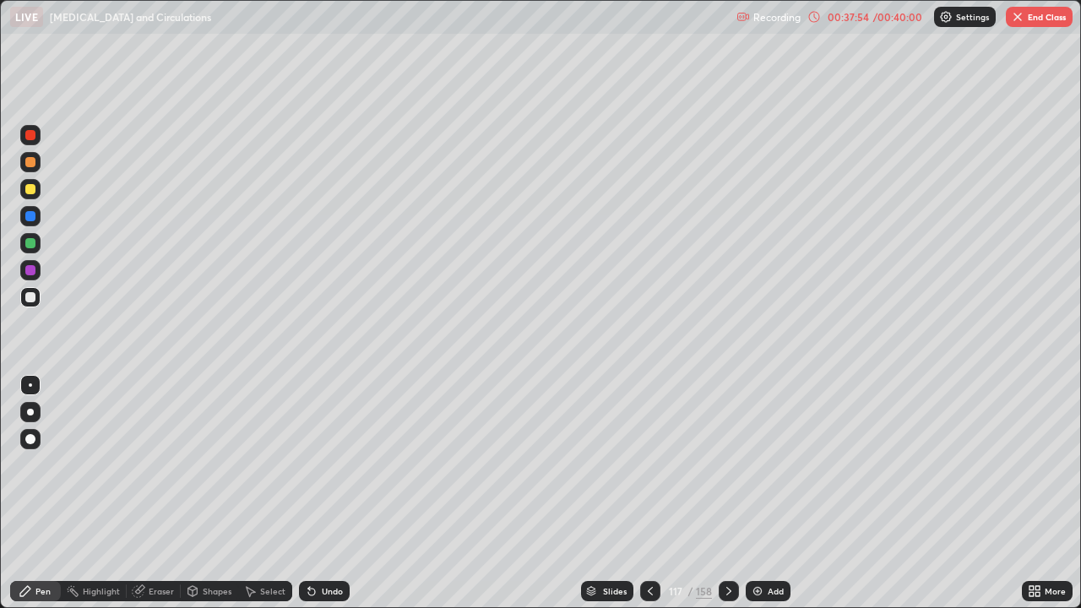
click at [318, 493] on div "Undo" at bounding box center [324, 591] width 51 height 20
click at [316, 493] on div "Undo" at bounding box center [324, 591] width 51 height 20
click at [318, 493] on div "Undo" at bounding box center [324, 591] width 51 height 20
click at [100, 493] on div "Highlight" at bounding box center [101, 591] width 37 height 8
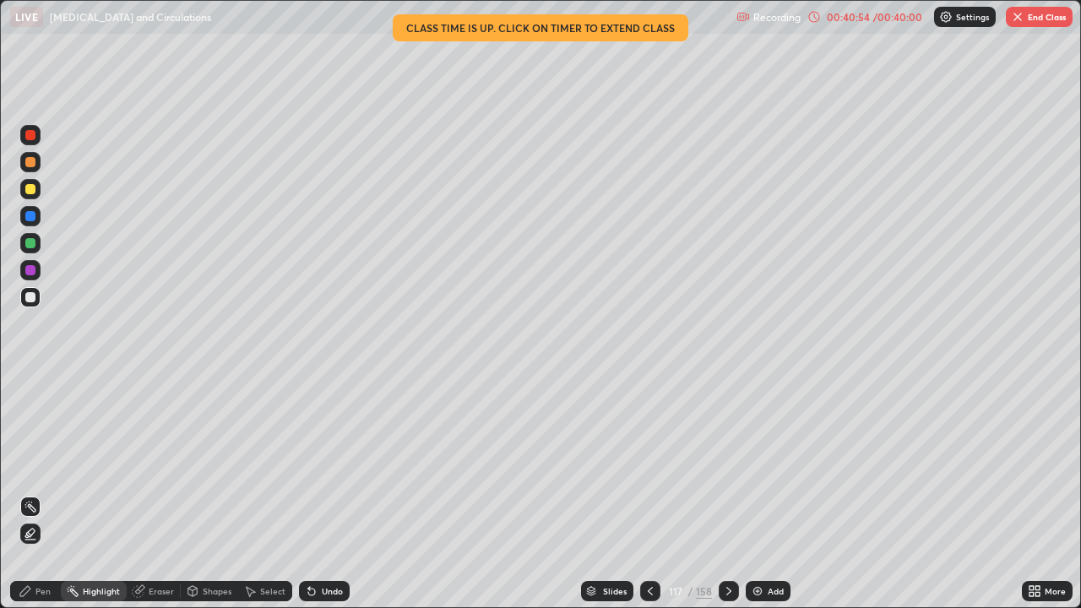
click at [729, 493] on icon at bounding box center [729, 591] width 14 height 14
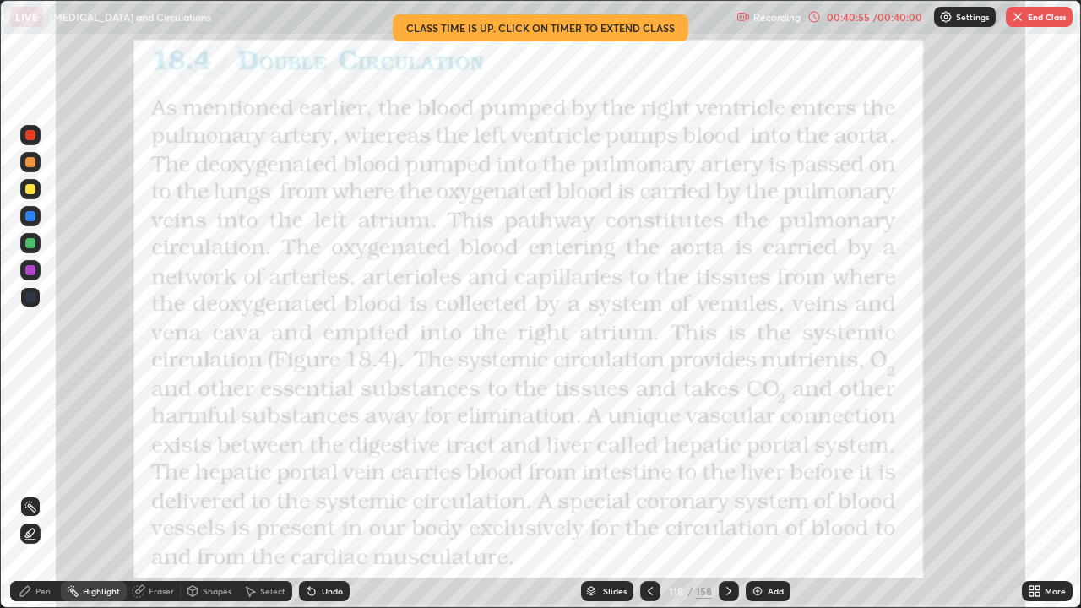
click at [658, 493] on div at bounding box center [650, 591] width 20 height 20
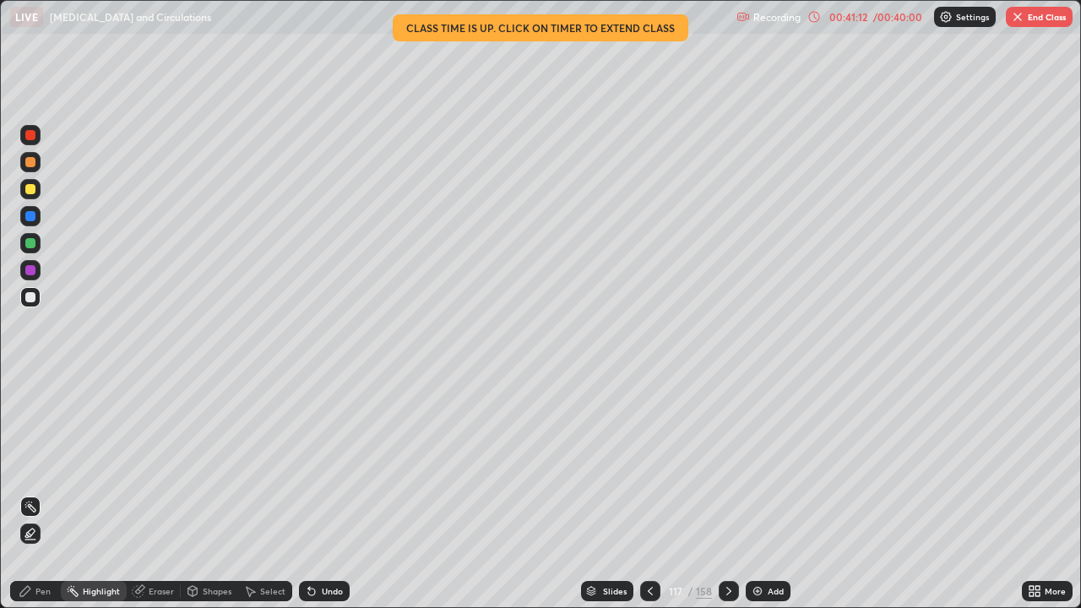
click at [730, 493] on icon at bounding box center [729, 591] width 14 height 14
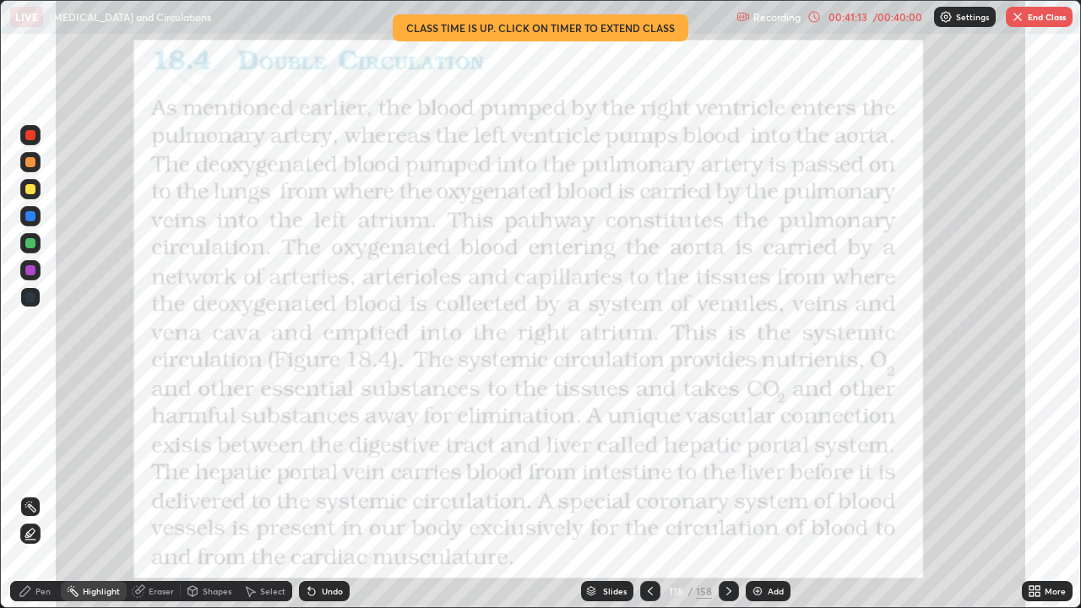
click at [729, 493] on div at bounding box center [729, 591] width 20 height 20
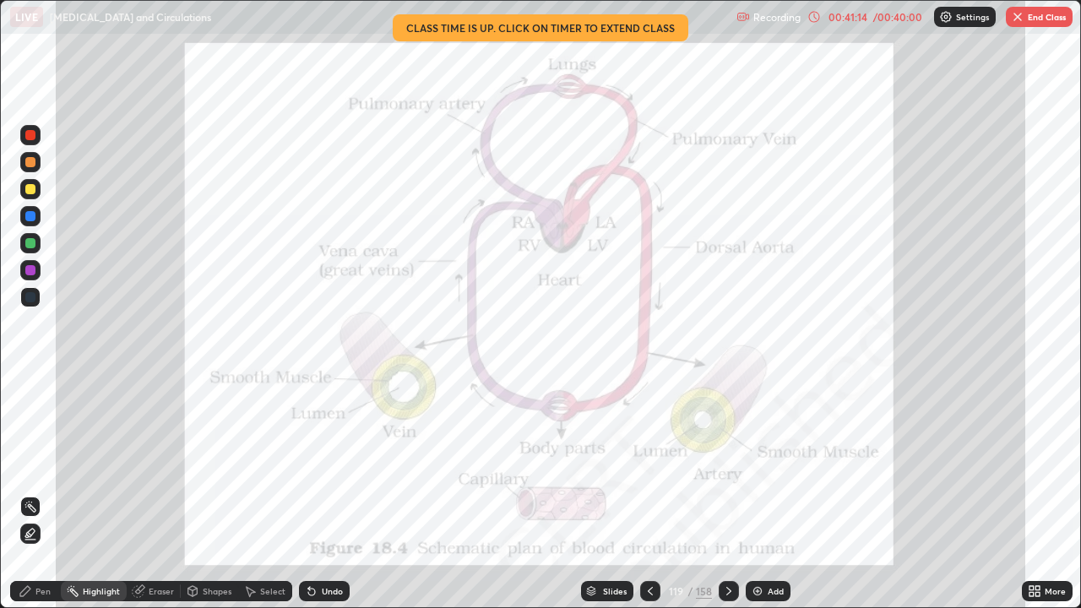
click at [731, 493] on div at bounding box center [729, 591] width 20 height 20
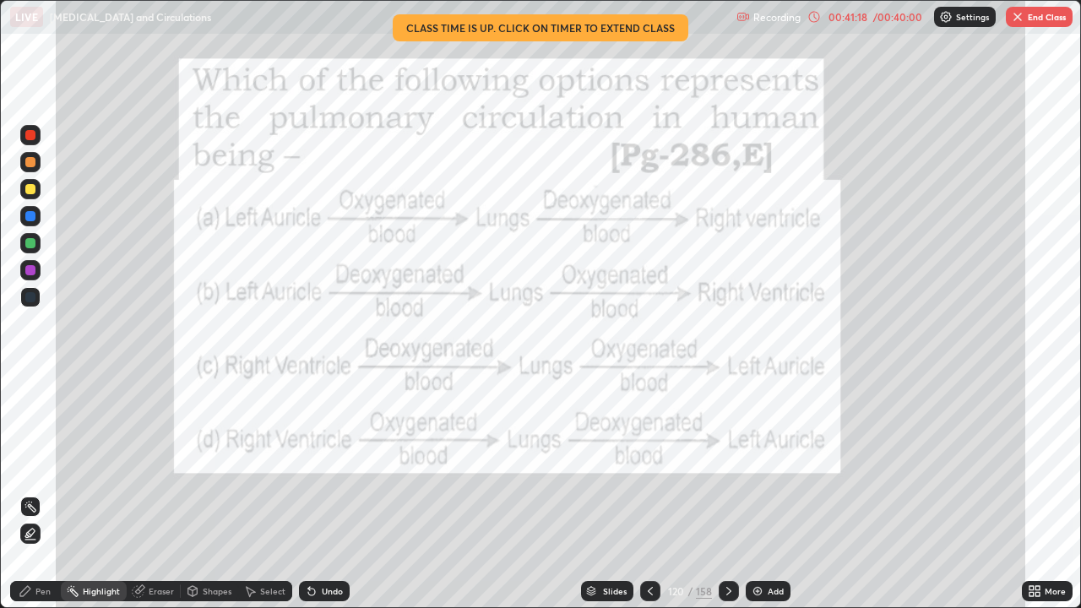
click at [41, 493] on div "Pen" at bounding box center [42, 591] width 15 height 8
click at [29, 133] on div at bounding box center [30, 135] width 10 height 10
click at [727, 493] on icon at bounding box center [729, 591] width 14 height 14
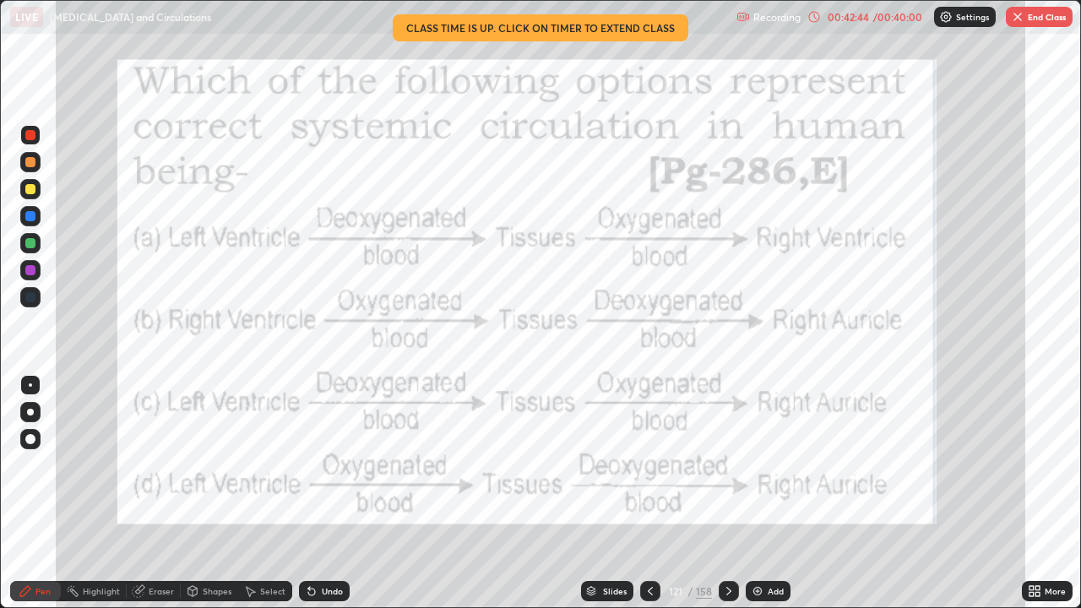
click at [763, 493] on div "Add" at bounding box center [768, 591] width 45 height 20
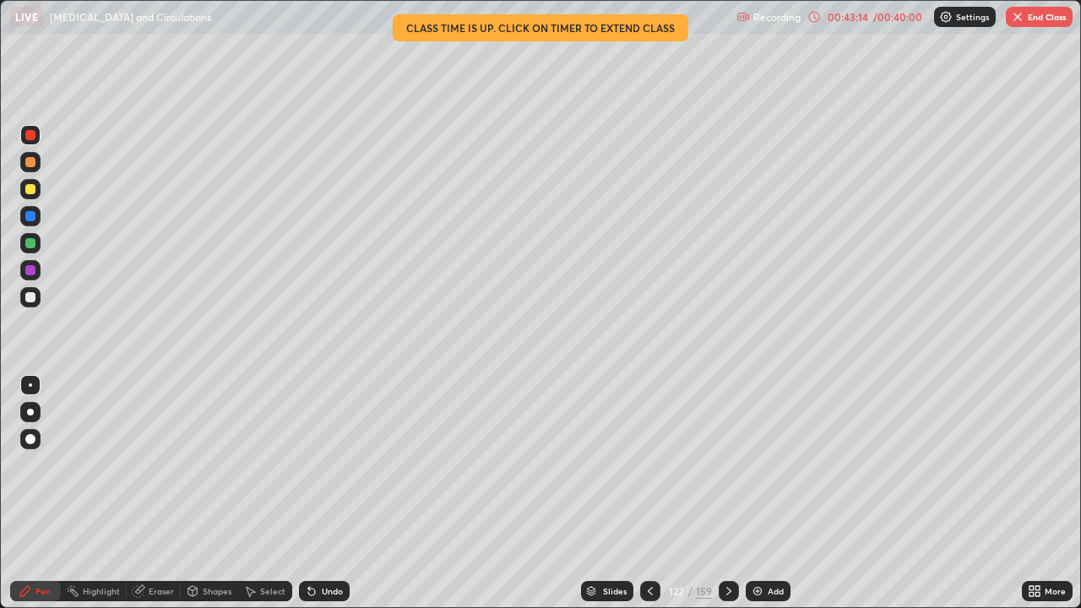
click at [729, 493] on icon at bounding box center [729, 591] width 14 height 14
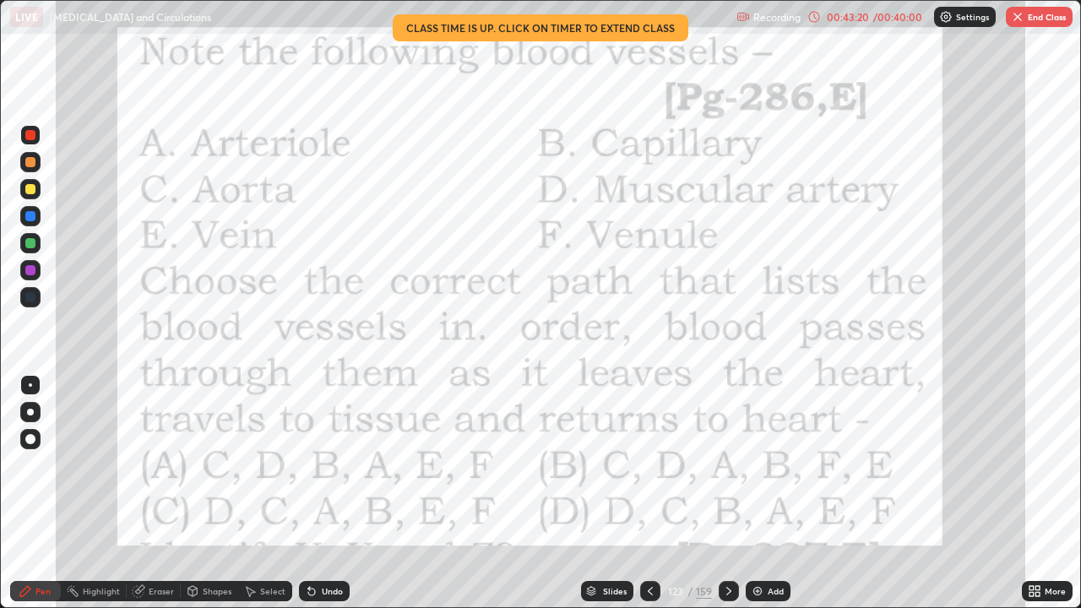
click at [649, 493] on icon at bounding box center [651, 591] width 14 height 14
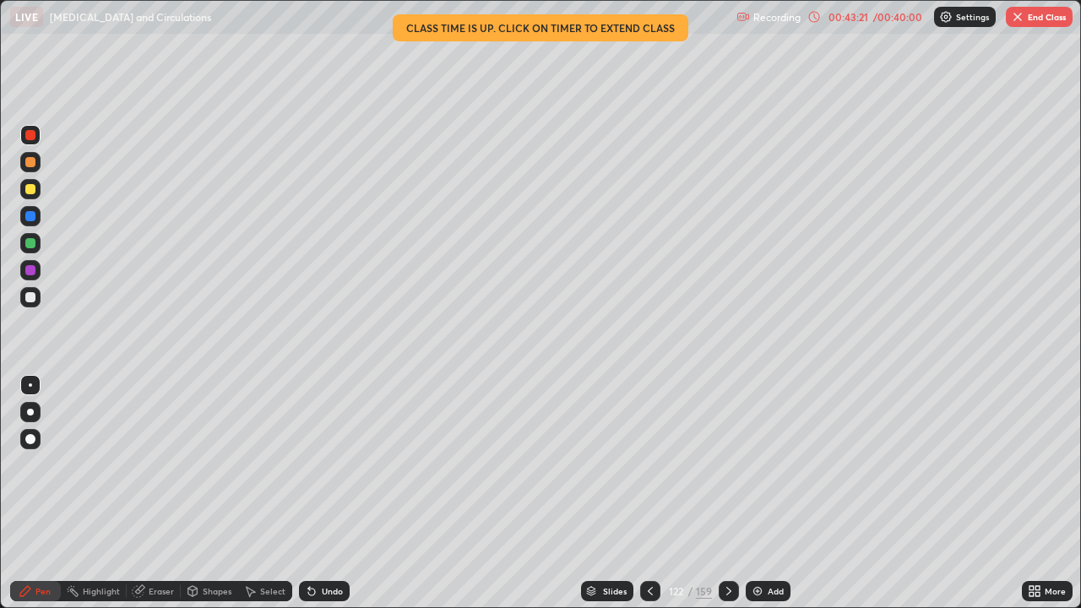
click at [649, 493] on icon at bounding box center [651, 591] width 14 height 14
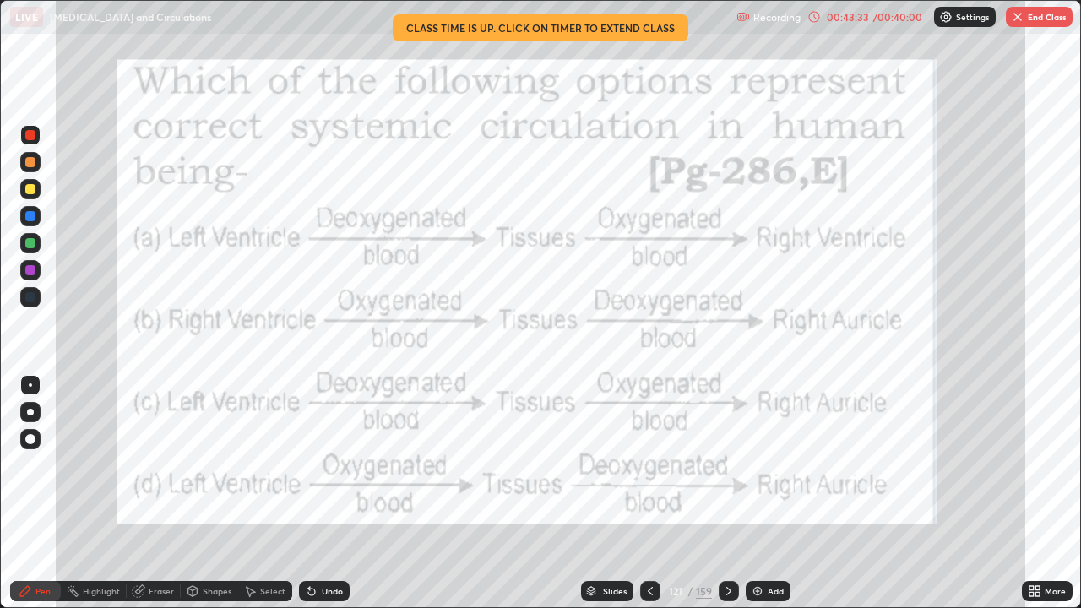
click at [729, 493] on icon at bounding box center [729, 591] width 14 height 14
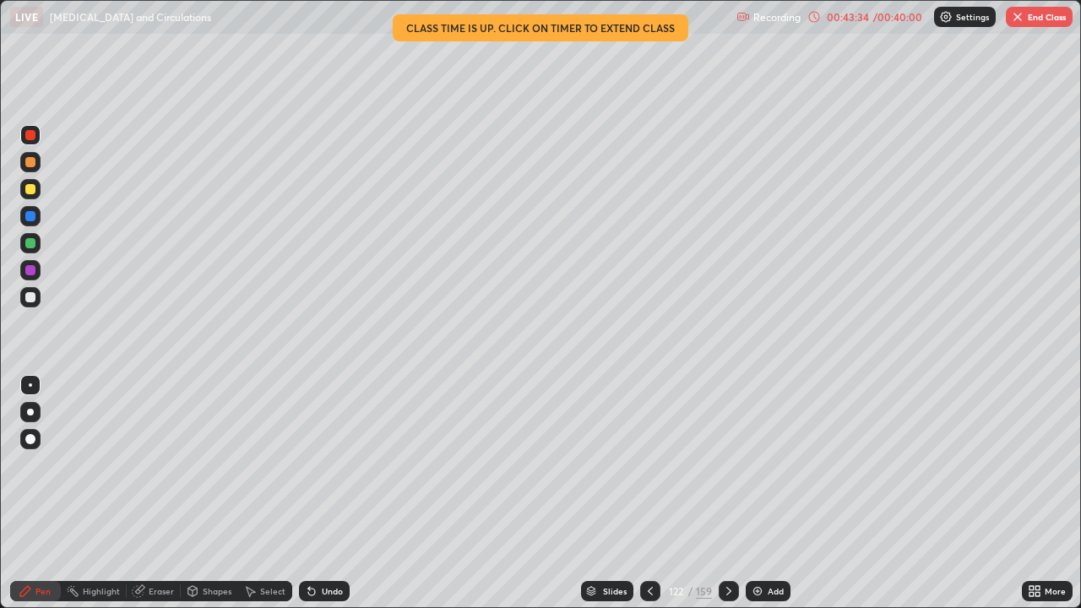
click at [728, 493] on icon at bounding box center [729, 591] width 14 height 14
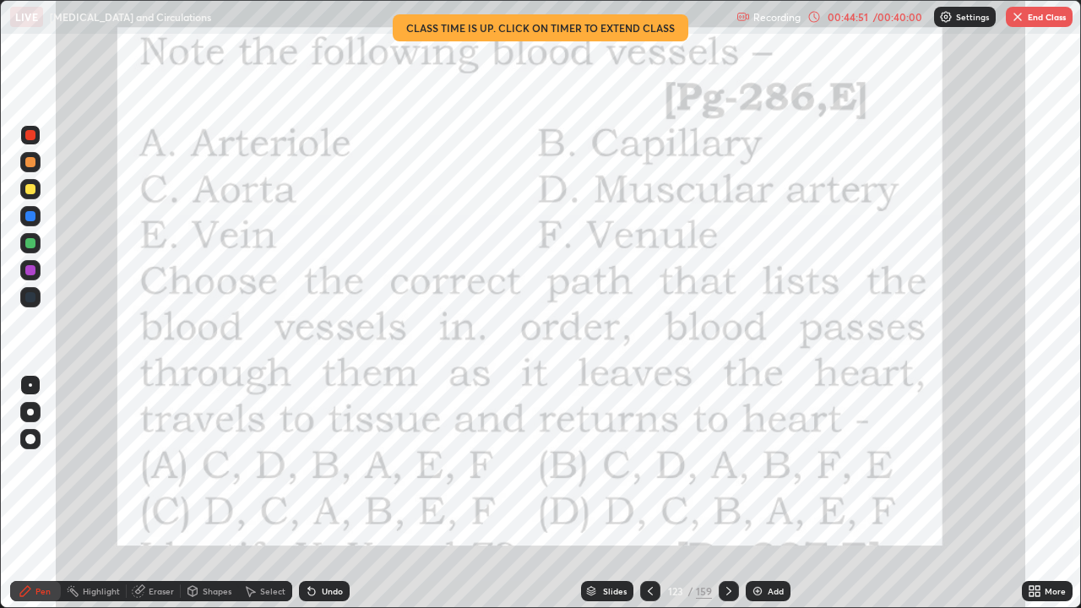
click at [729, 493] on icon at bounding box center [729, 591] width 14 height 14
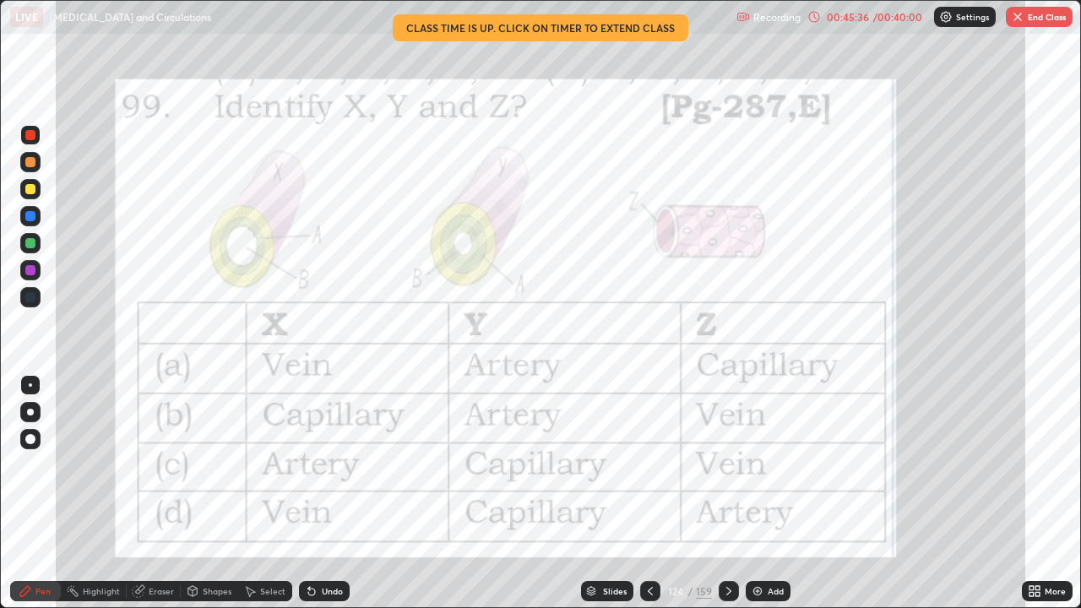
click at [726, 493] on icon at bounding box center [728, 591] width 5 height 8
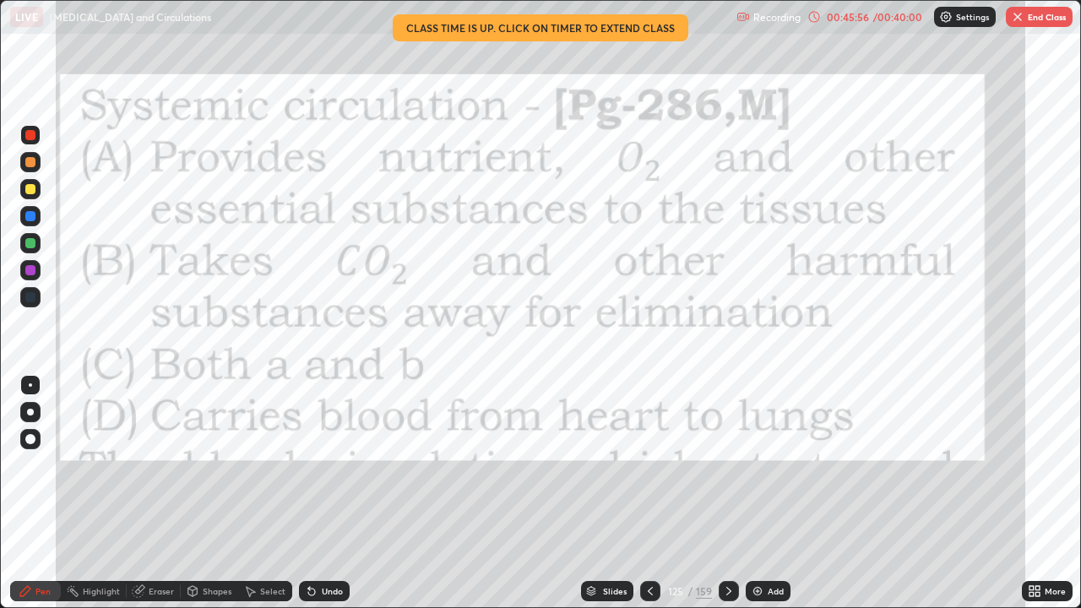
click at [727, 493] on icon at bounding box center [729, 591] width 14 height 14
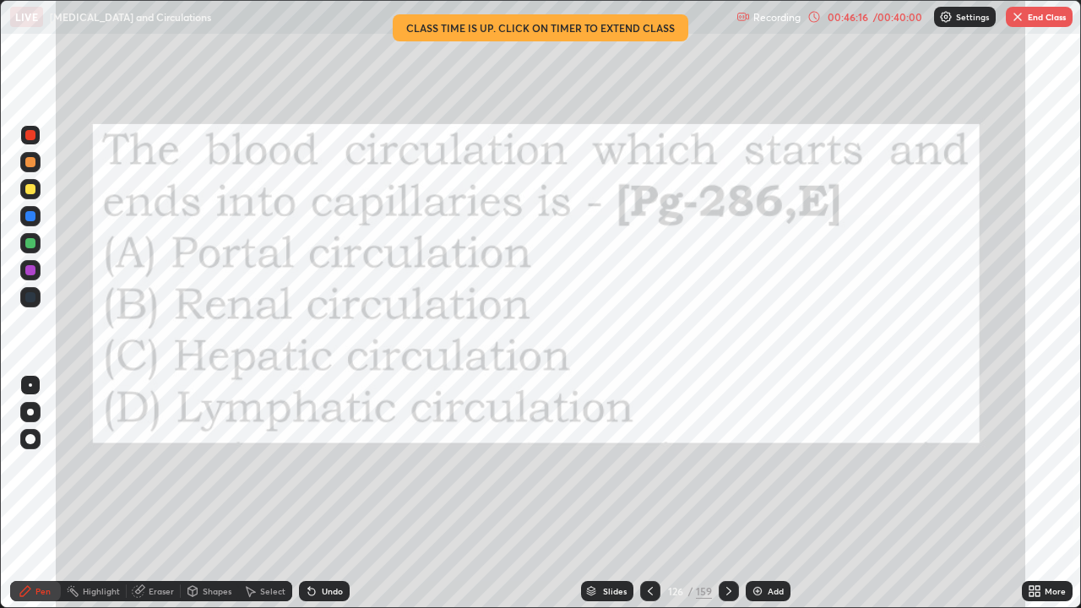
click at [1030, 18] on button "End Class" at bounding box center [1039, 17] width 67 height 20
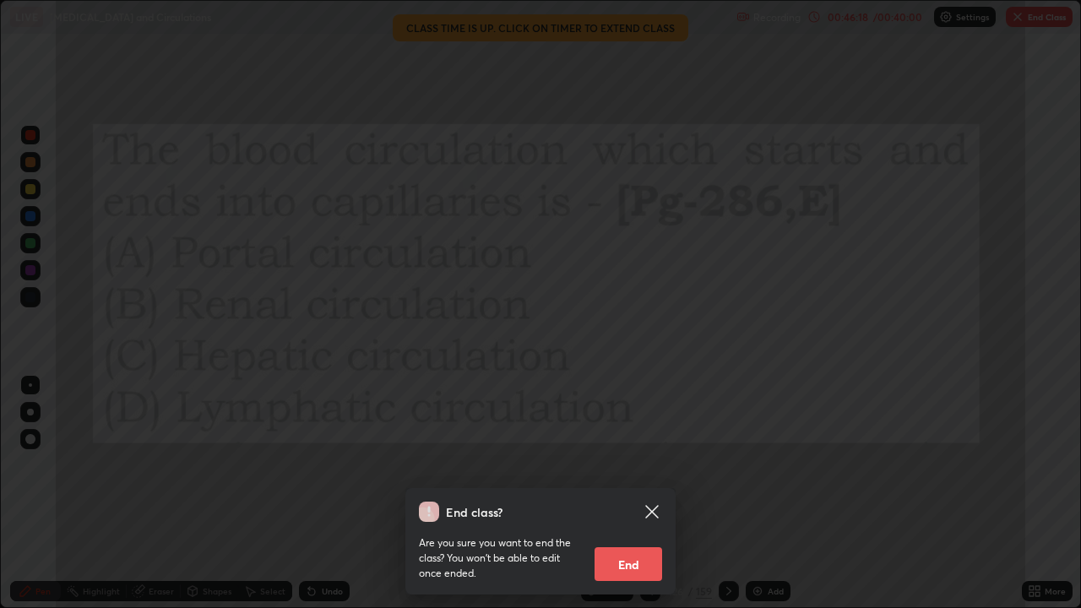
click at [633, 493] on button "End" at bounding box center [629, 564] width 68 height 34
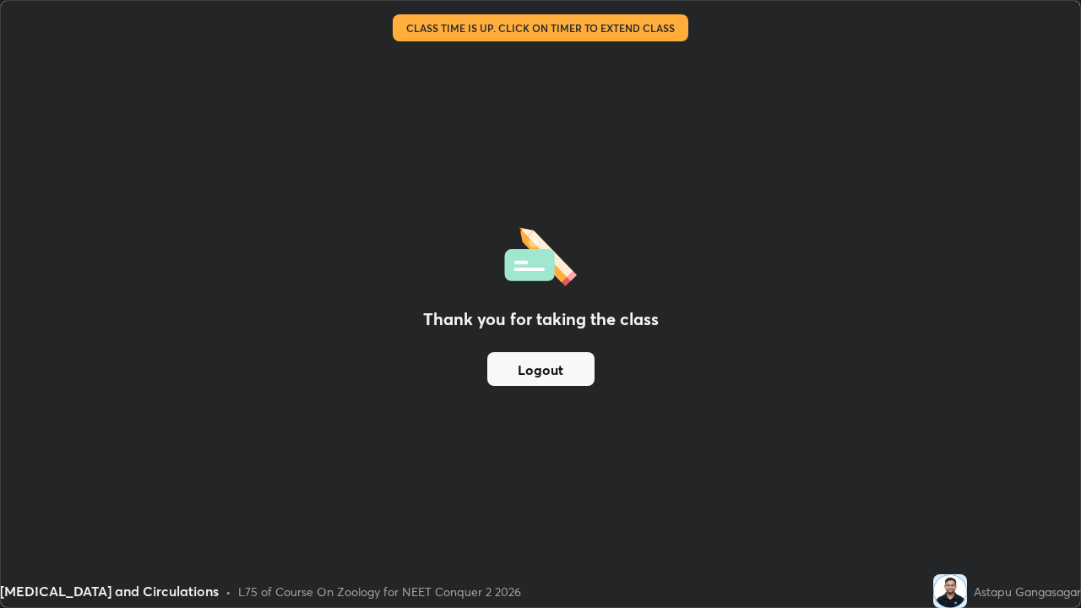
click at [571, 372] on button "Logout" at bounding box center [540, 369] width 107 height 34
click at [576, 367] on button "Logout" at bounding box center [540, 369] width 107 height 34
